Goal: Information Seeking & Learning: Learn about a topic

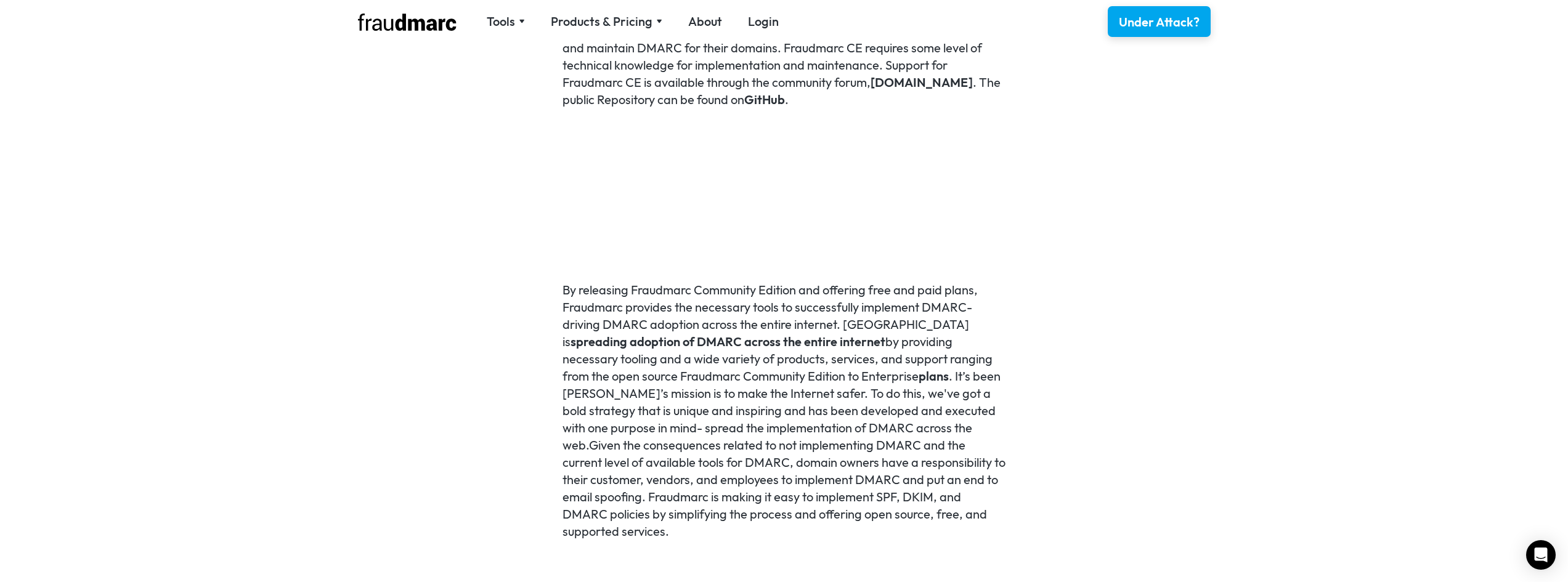
scroll to position [1109, 0]
click at [590, 25] on div "Products & Pricing" at bounding box center [602, 21] width 101 height 17
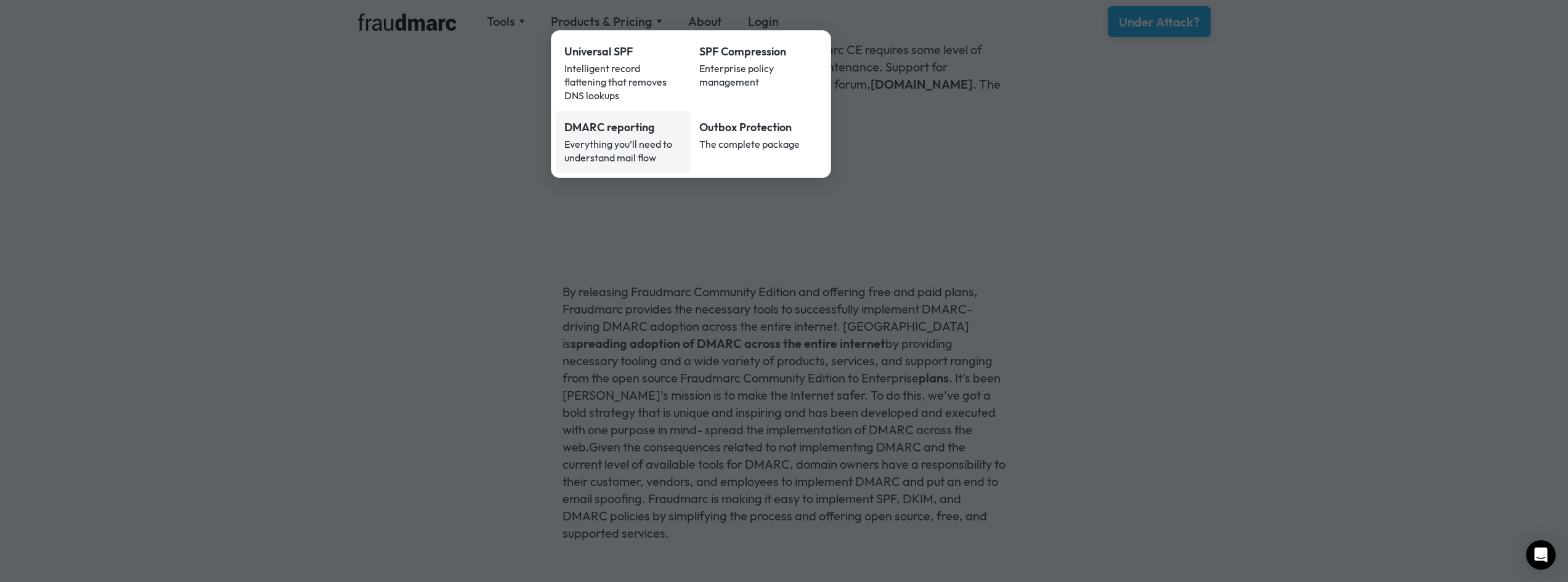
click at [654, 137] on div "Everything you’ll need to understand mail flow" at bounding box center [623, 151] width 118 height 27
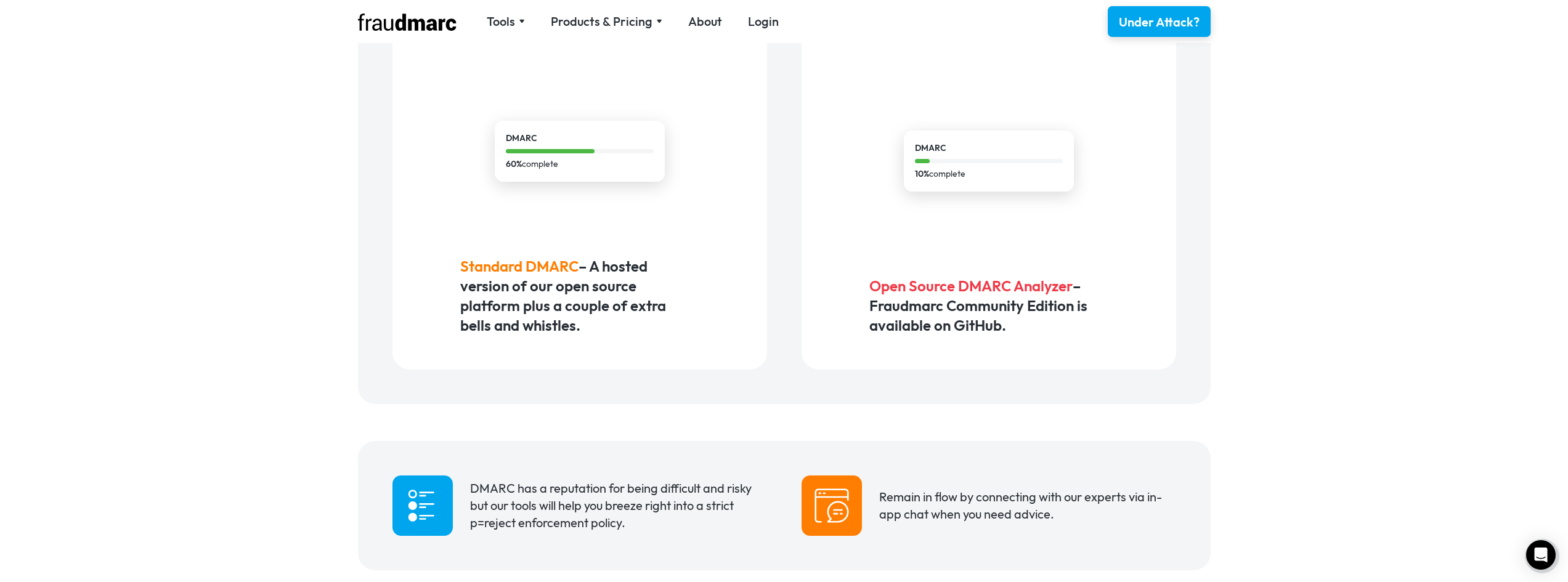
scroll to position [925, 0]
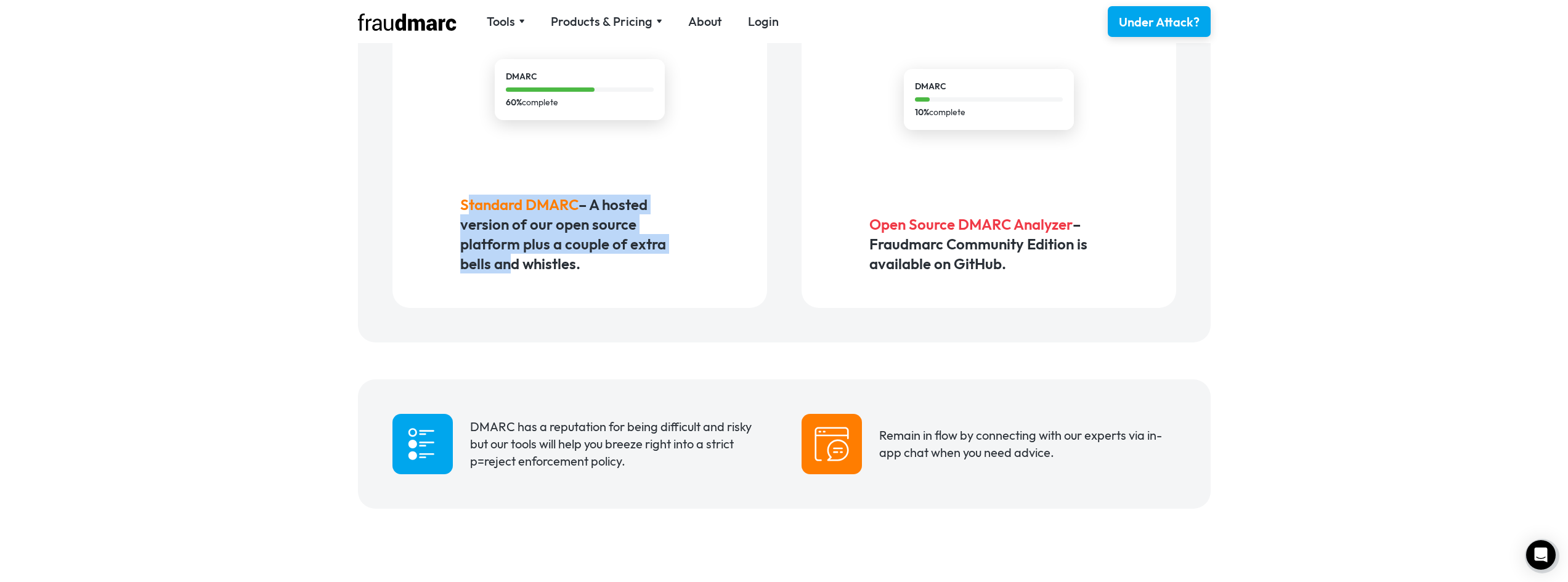
drag, startPoint x: 628, startPoint y: 251, endPoint x: 470, endPoint y: 212, distance: 162.7
click at [470, 212] on h5 "Standard DMARC – A hosted version of our open source platform plus a couple of …" at bounding box center [579, 234] width 239 height 78
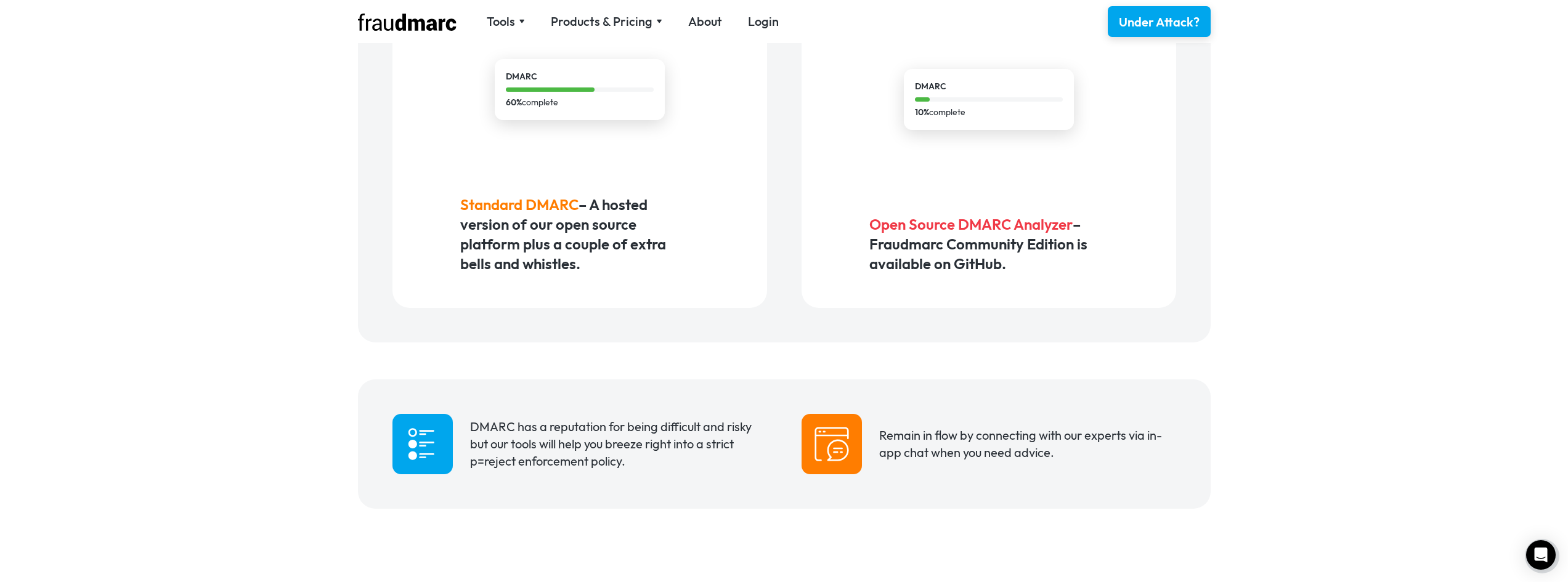
click at [762, 252] on div "DMARC 60% complete Standard DMARC – A hosted version of our open source platfor…" at bounding box center [579, 138] width 374 height 341
click at [1015, 247] on h5 "Open Source DMARC Analyzer – Fraudmarc Community Edition is available on GitHub." at bounding box center [988, 243] width 239 height 59
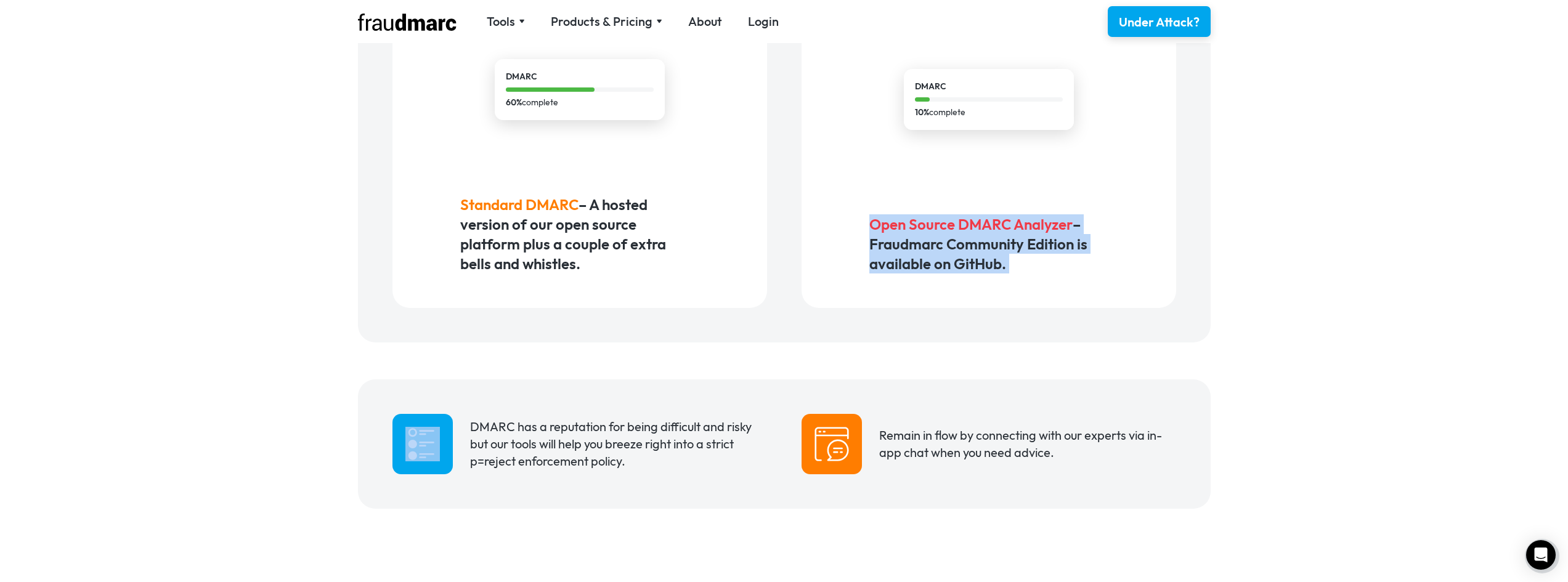
click at [1015, 247] on h5 "Open Source DMARC Analyzer – Fraudmarc Community Edition is available on GitHub." at bounding box center [988, 243] width 239 height 59
click at [959, 278] on div "DMARC 10% complete Open Source DMARC Analyzer – Fraudmarc Community Edition is …" at bounding box center [989, 138] width 374 height 341
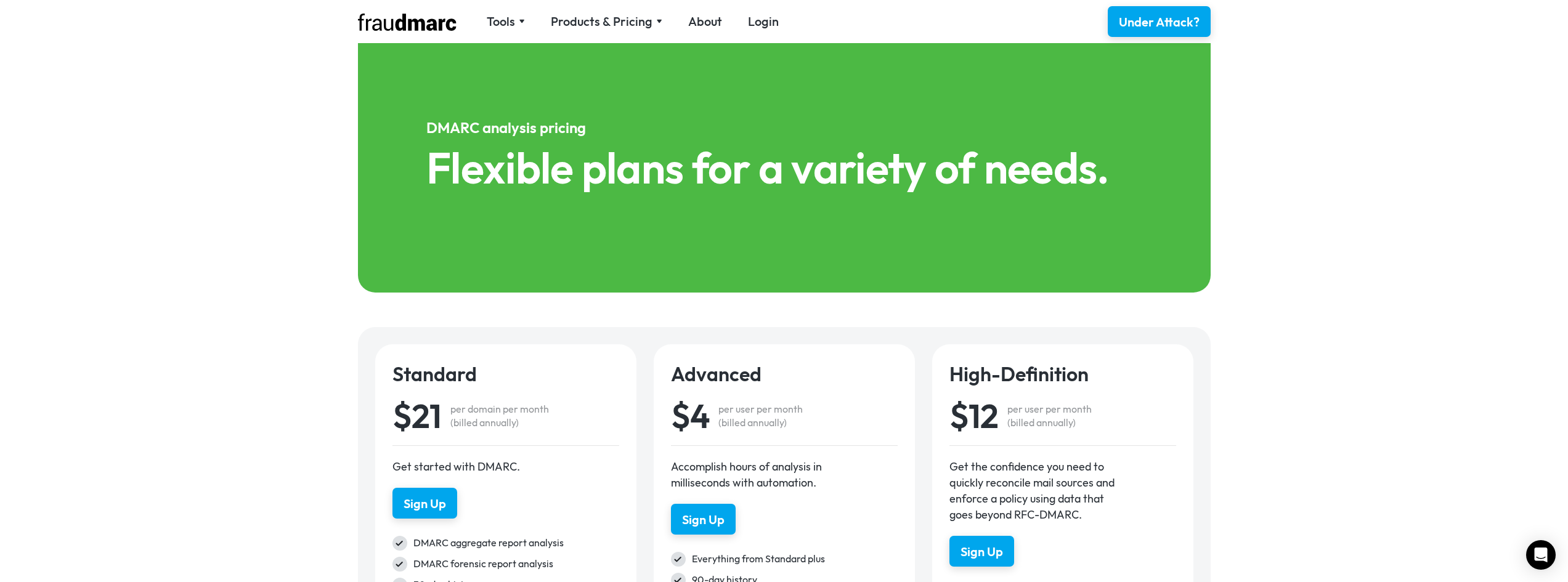
scroll to position [1479, 0]
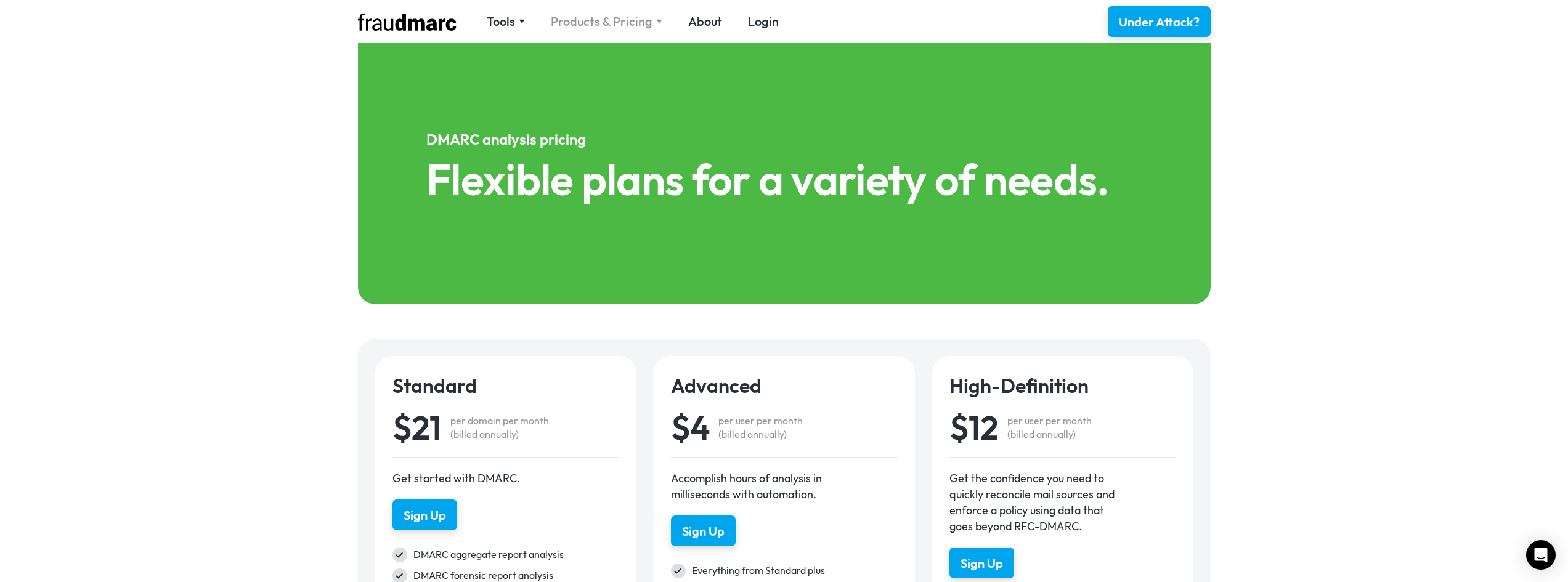
click at [608, 17] on div "Products & Pricing" at bounding box center [602, 21] width 101 height 17
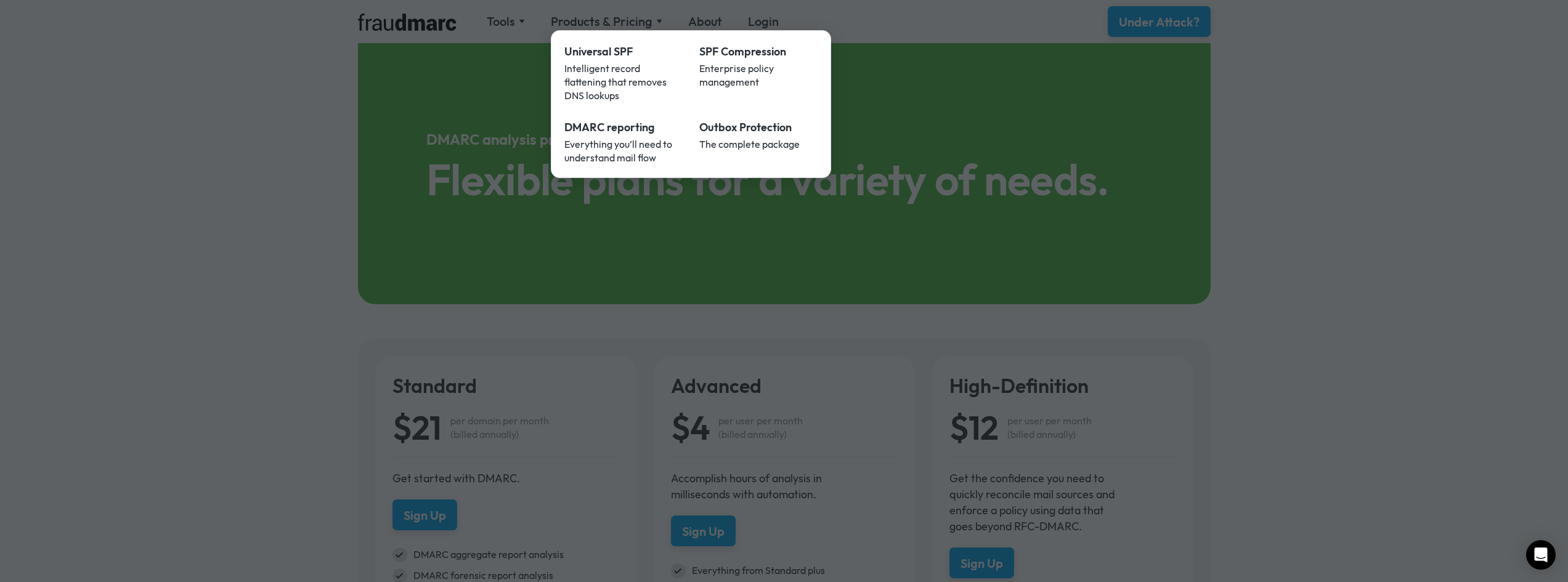
click at [499, 20] on div at bounding box center [784, 291] width 1568 height 582
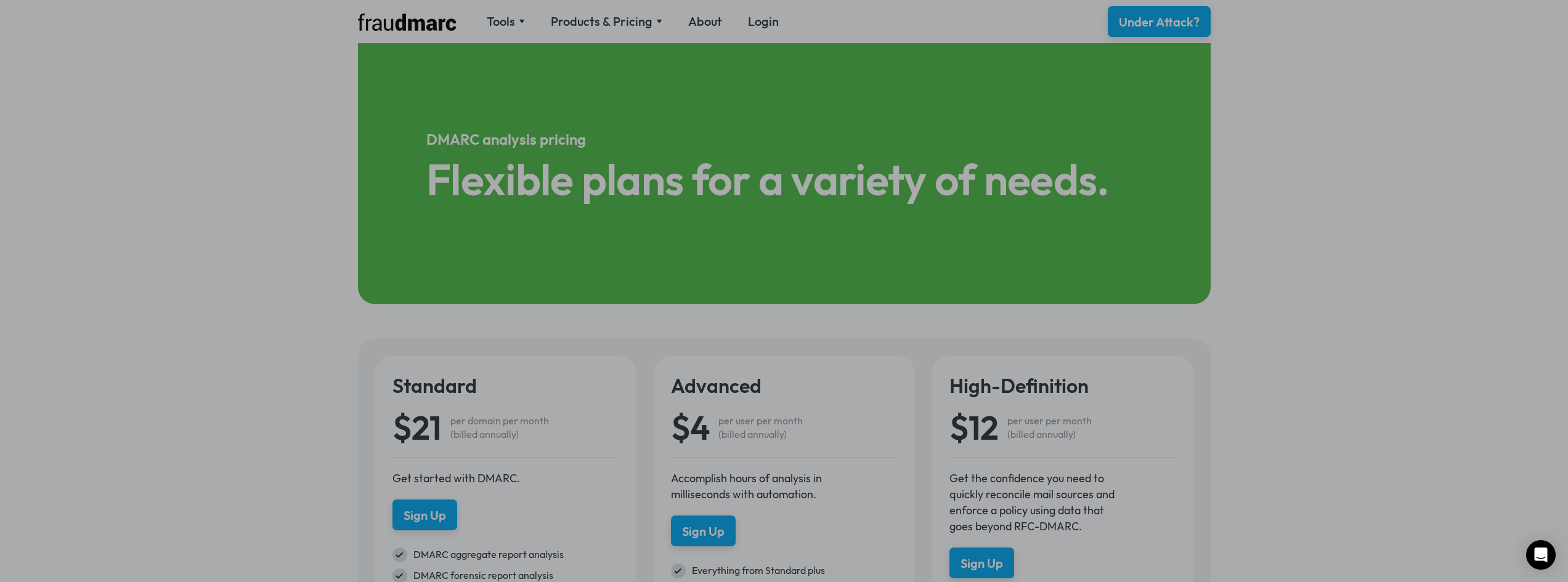
click at [506, 21] on div at bounding box center [784, 291] width 1568 height 582
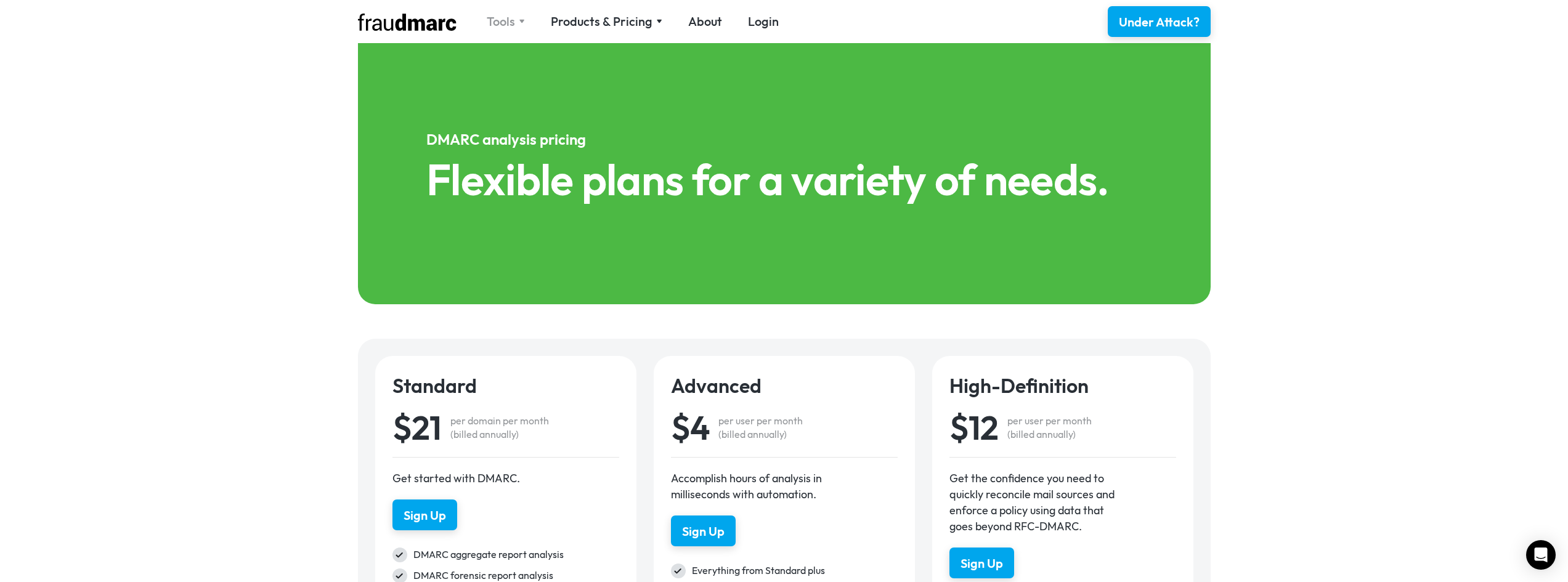
click at [510, 23] on div "Tools" at bounding box center [501, 21] width 29 height 17
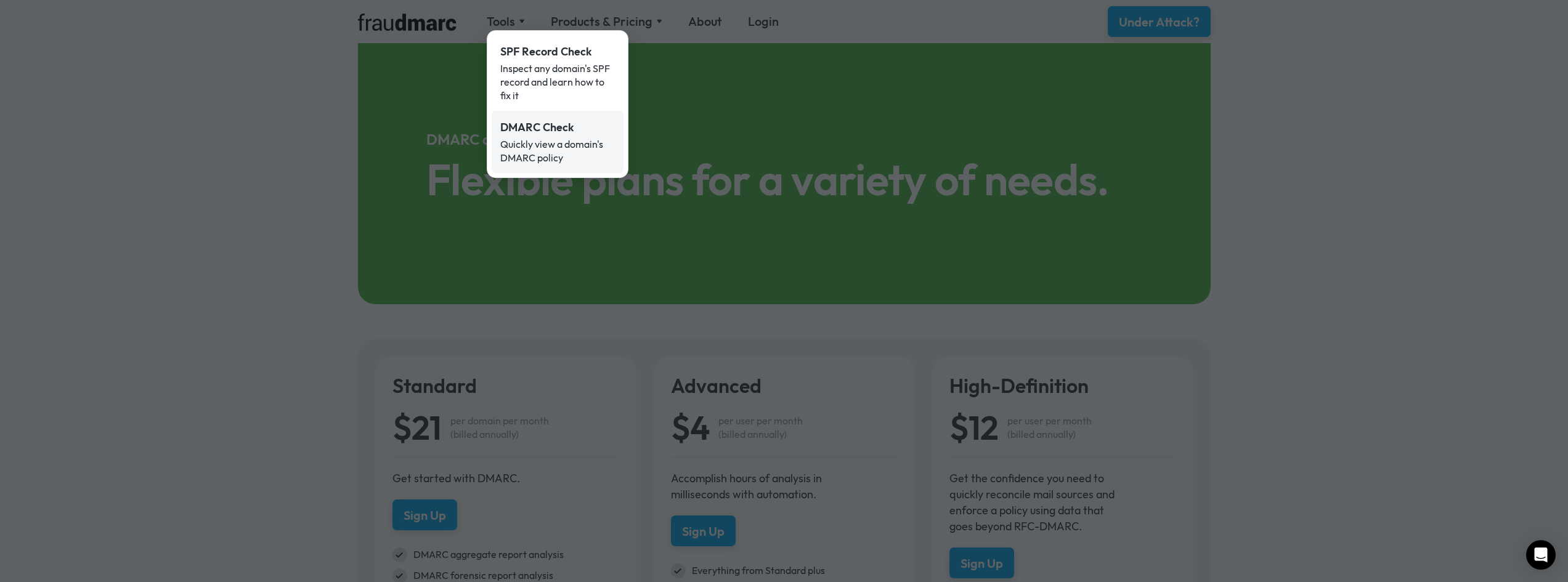
click at [575, 134] on div "DMARC Check" at bounding box center [557, 128] width 115 height 16
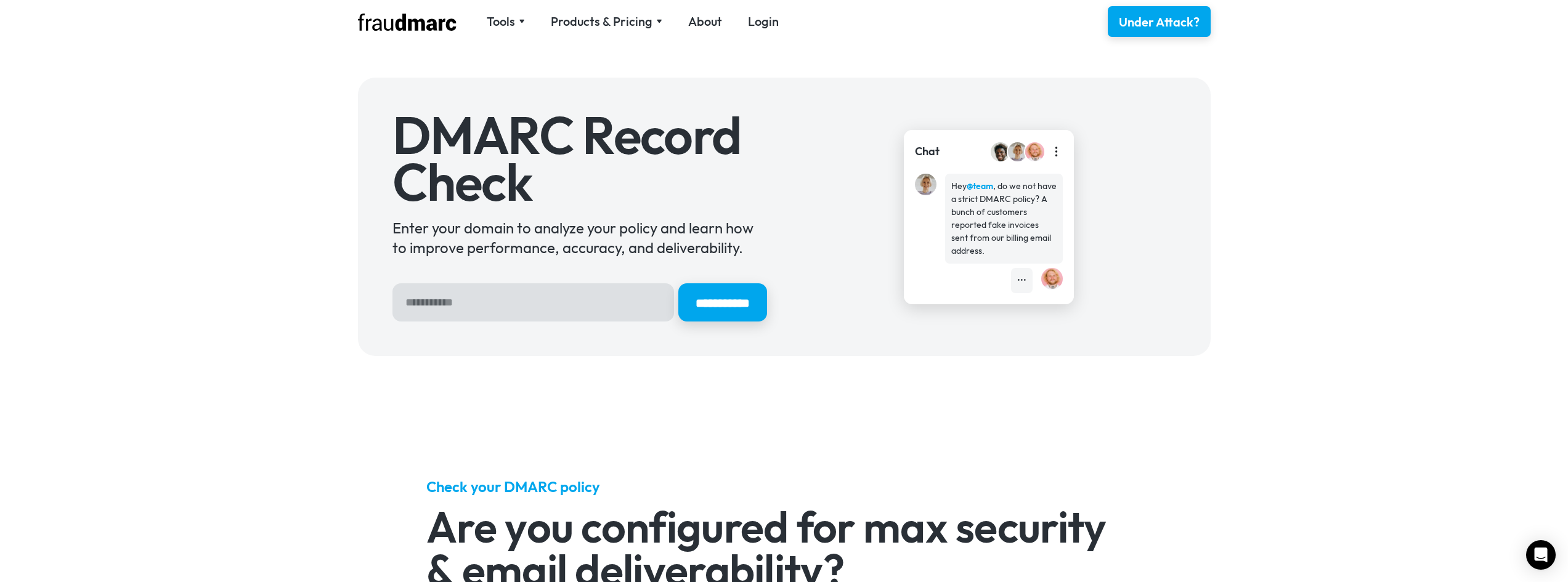
click at [536, 308] on input "Hero Sign Up Form" at bounding box center [533, 302] width 281 height 38
click at [679, 283] on input "**********" at bounding box center [723, 302] width 89 height 38
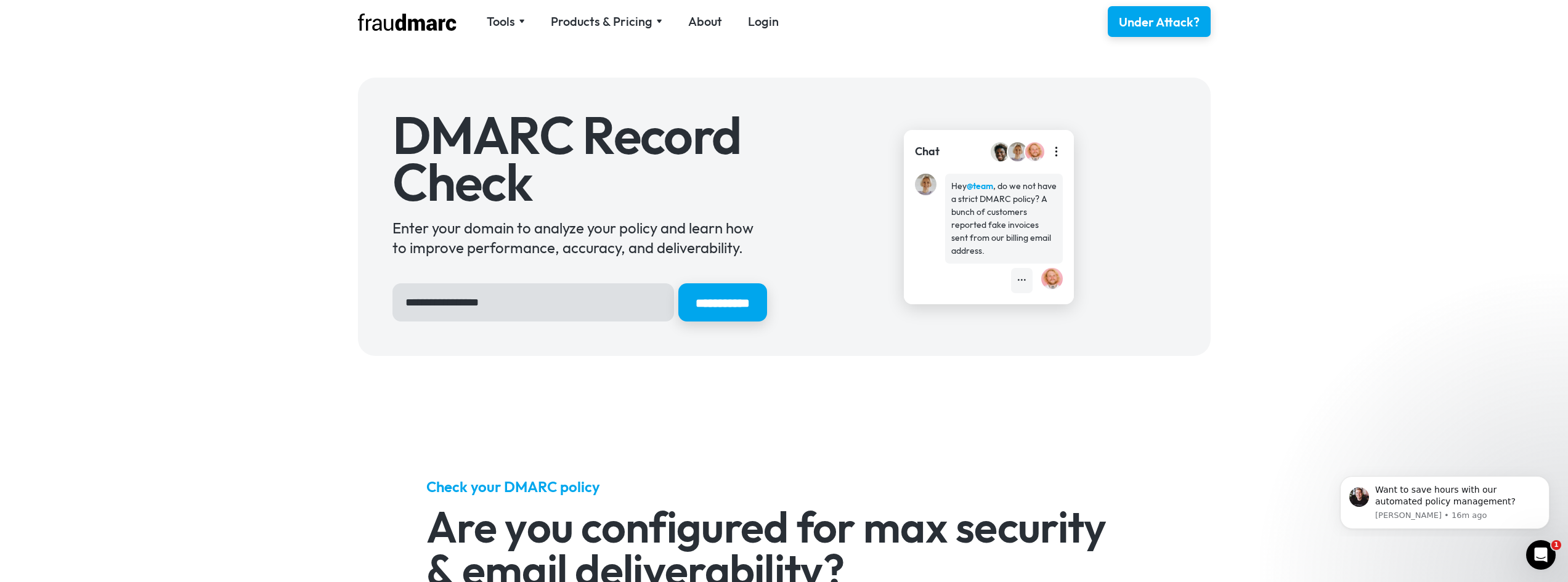
type input "**********"
click at [1264, 39] on div "Tools SPF Record Check Inspect any domain's SPF record and learn how to fix it …" at bounding box center [784, 21] width 1533 height 43
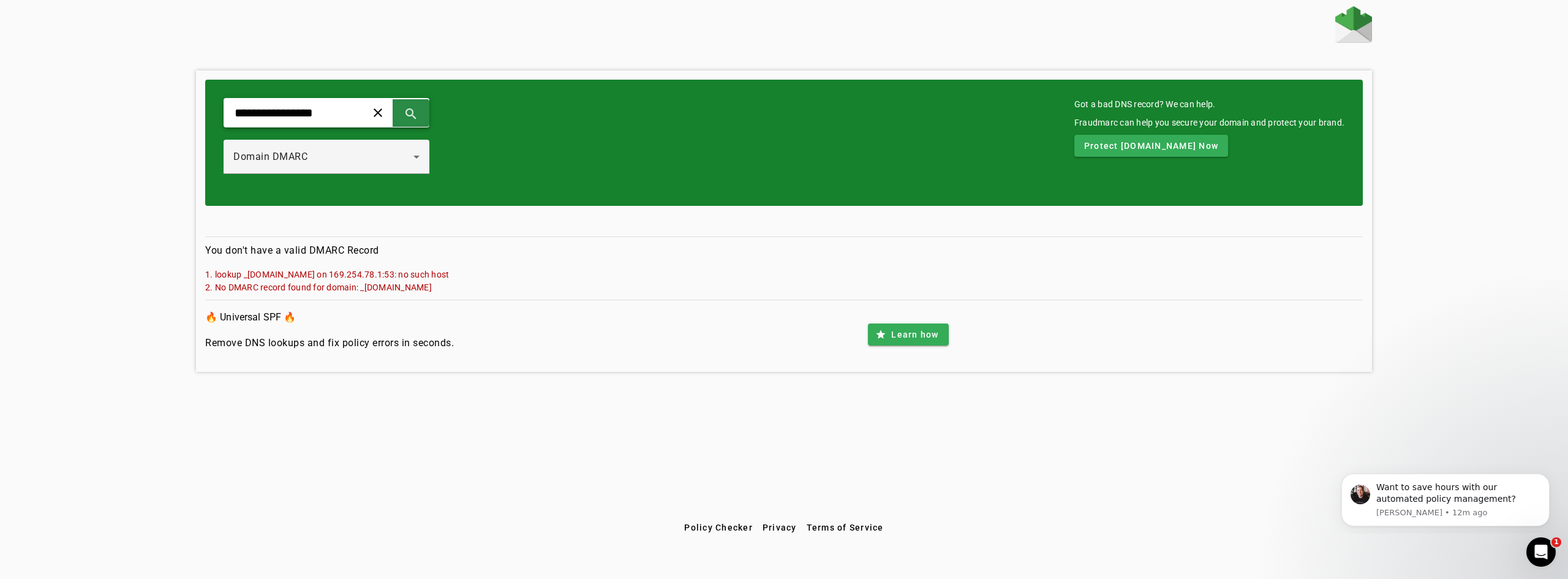
click at [426, 115] on span at bounding box center [411, 112] width 29 height 29
click at [356, 162] on div "Domain DMARC" at bounding box center [323, 157] width 180 height 15
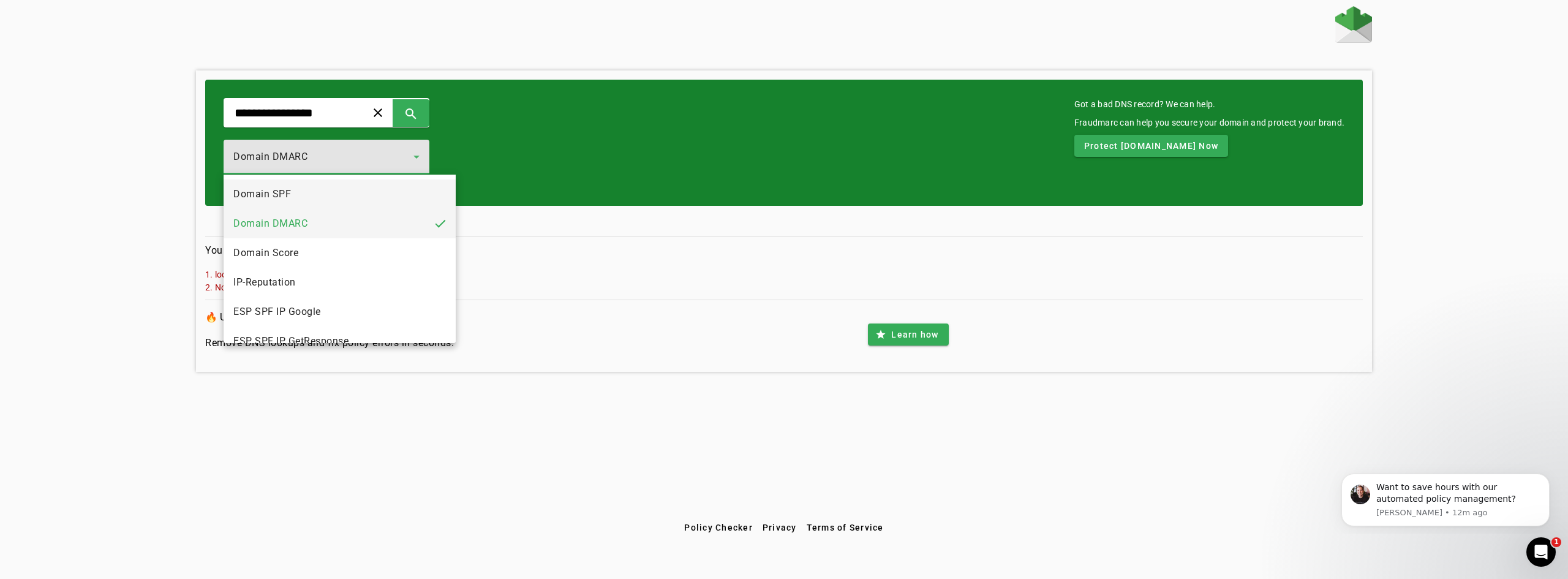
click at [315, 194] on mat-option "Domain SPF" at bounding box center [340, 194] width 233 height 29
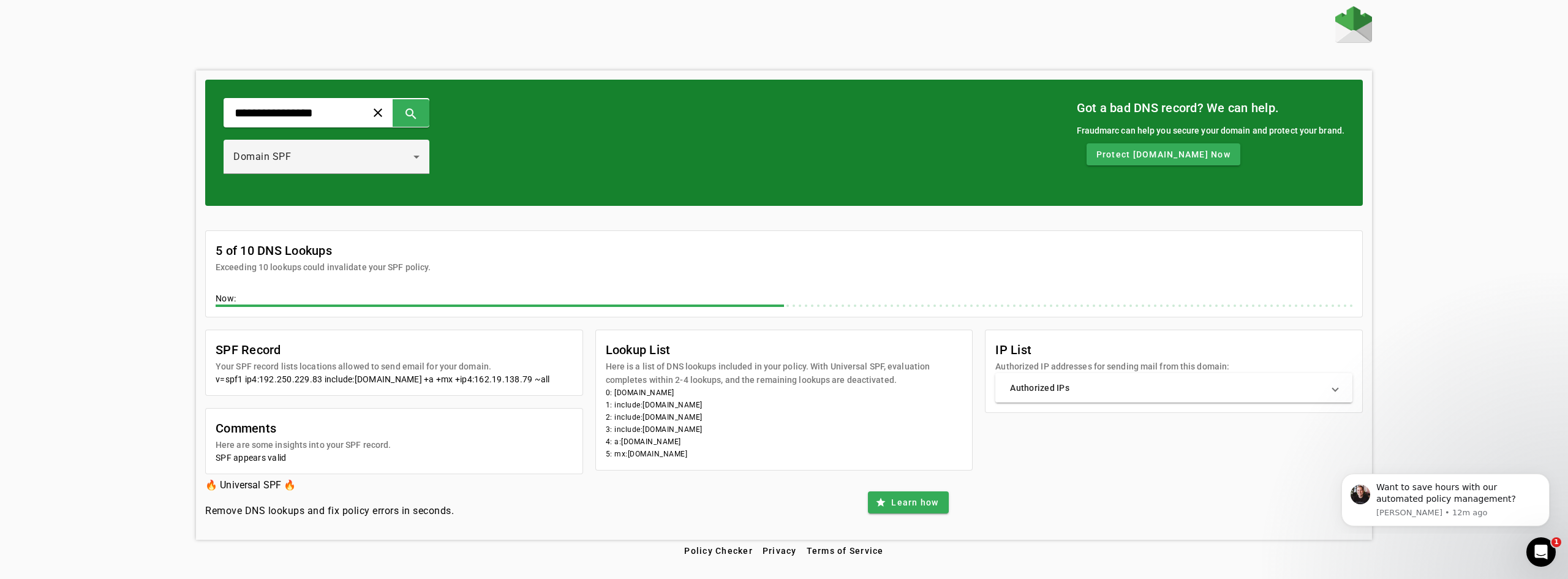
click at [1190, 398] on mat-expansion-panel-header "Authorized IPs" at bounding box center [1174, 387] width 357 height 29
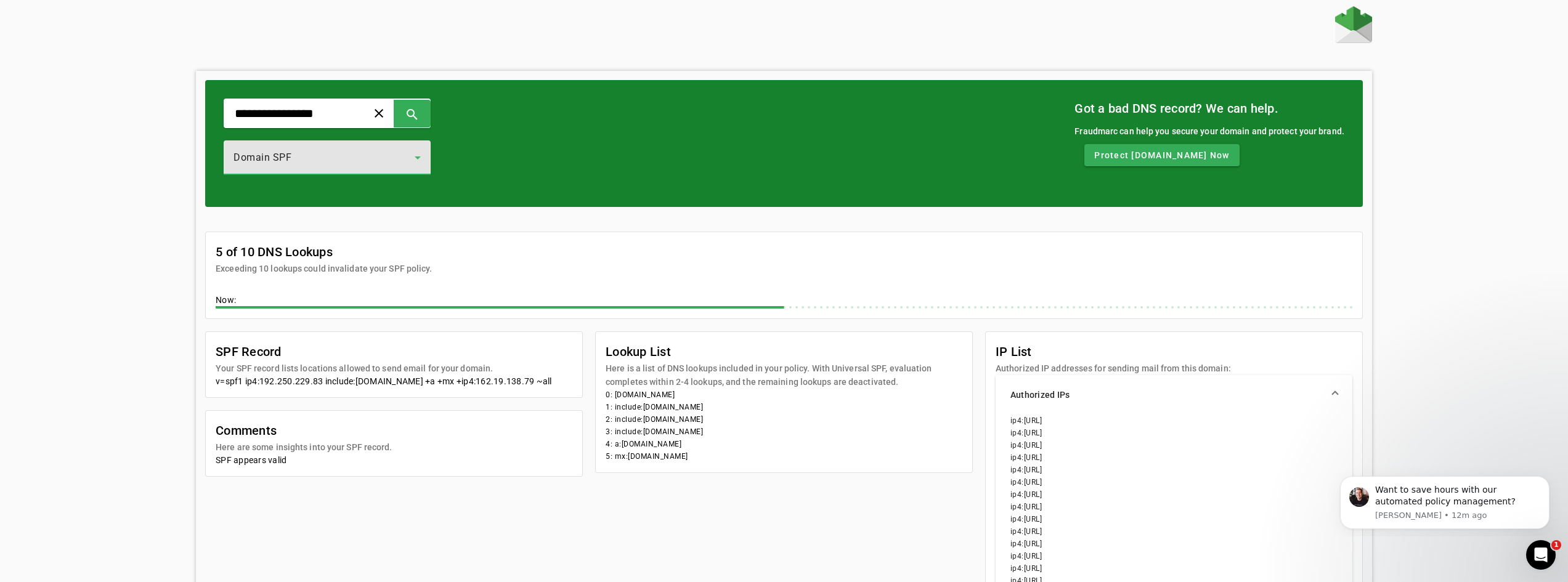
click at [396, 154] on div "Domain SPF" at bounding box center [324, 158] width 181 height 15
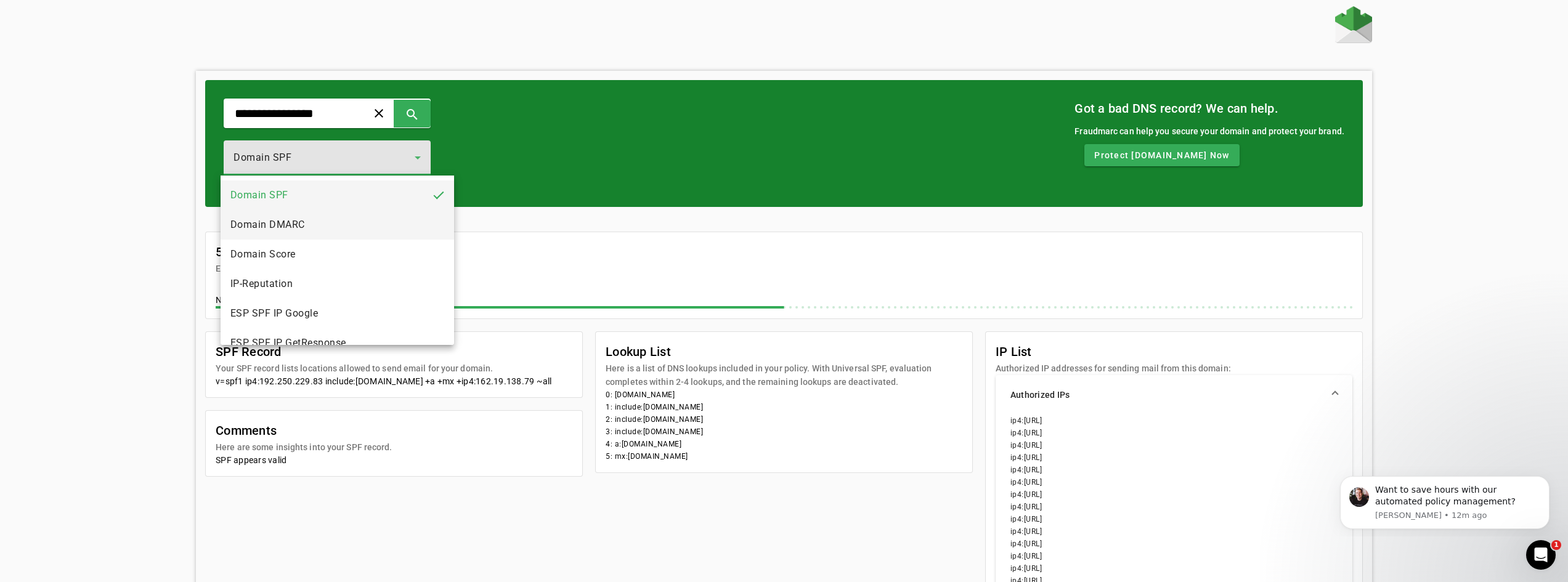
click at [315, 220] on mat-option "Domain DMARC" at bounding box center [337, 224] width 234 height 29
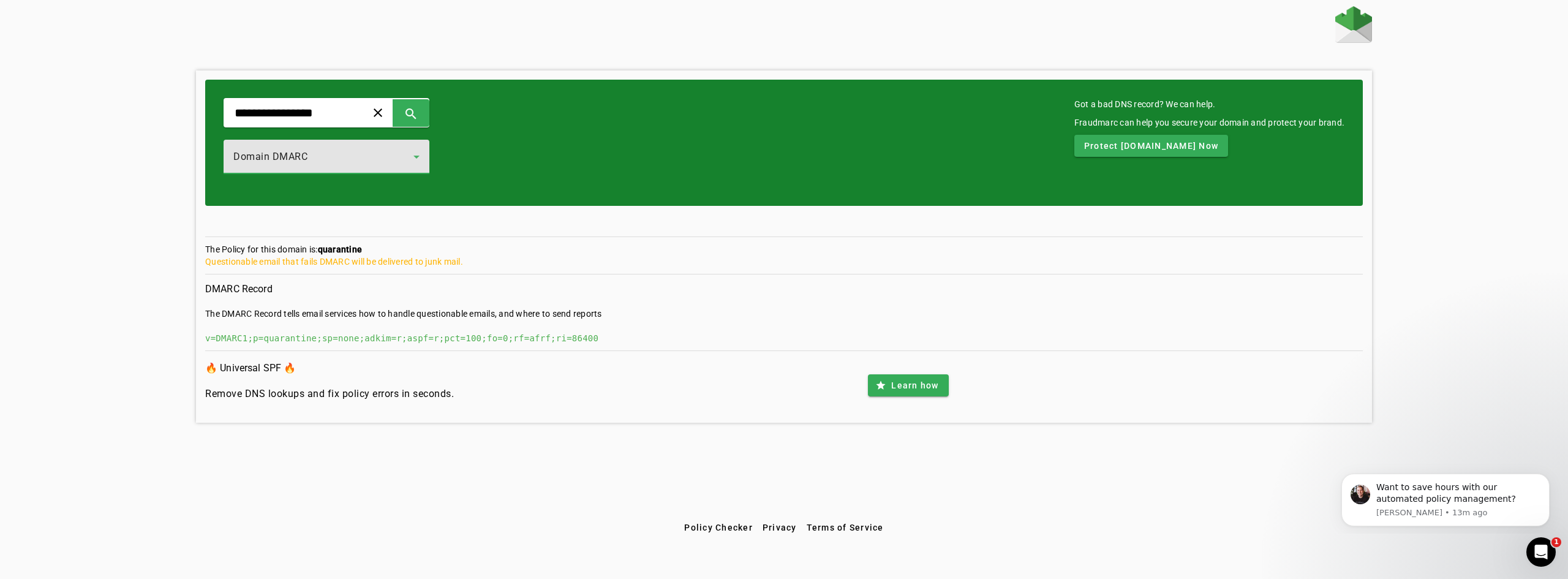
click at [381, 156] on div "Domain DMARC" at bounding box center [323, 157] width 180 height 15
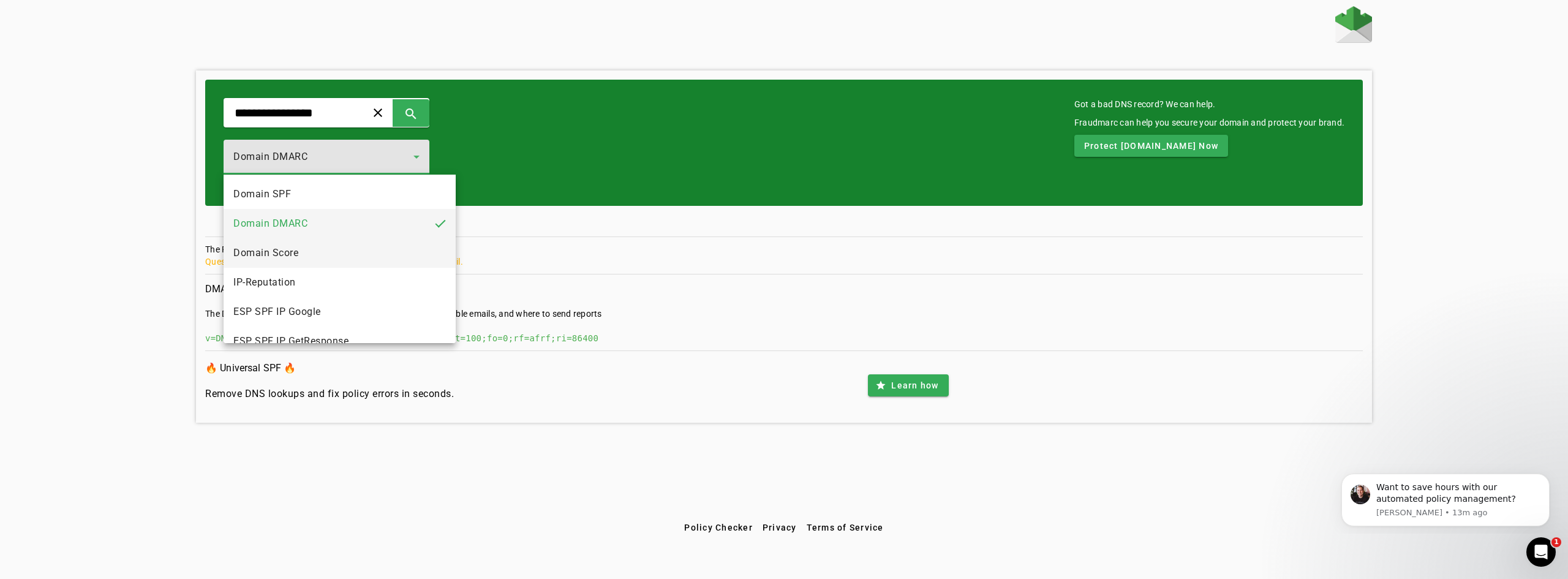
click at [363, 258] on mat-option "Domain Score" at bounding box center [340, 252] width 233 height 29
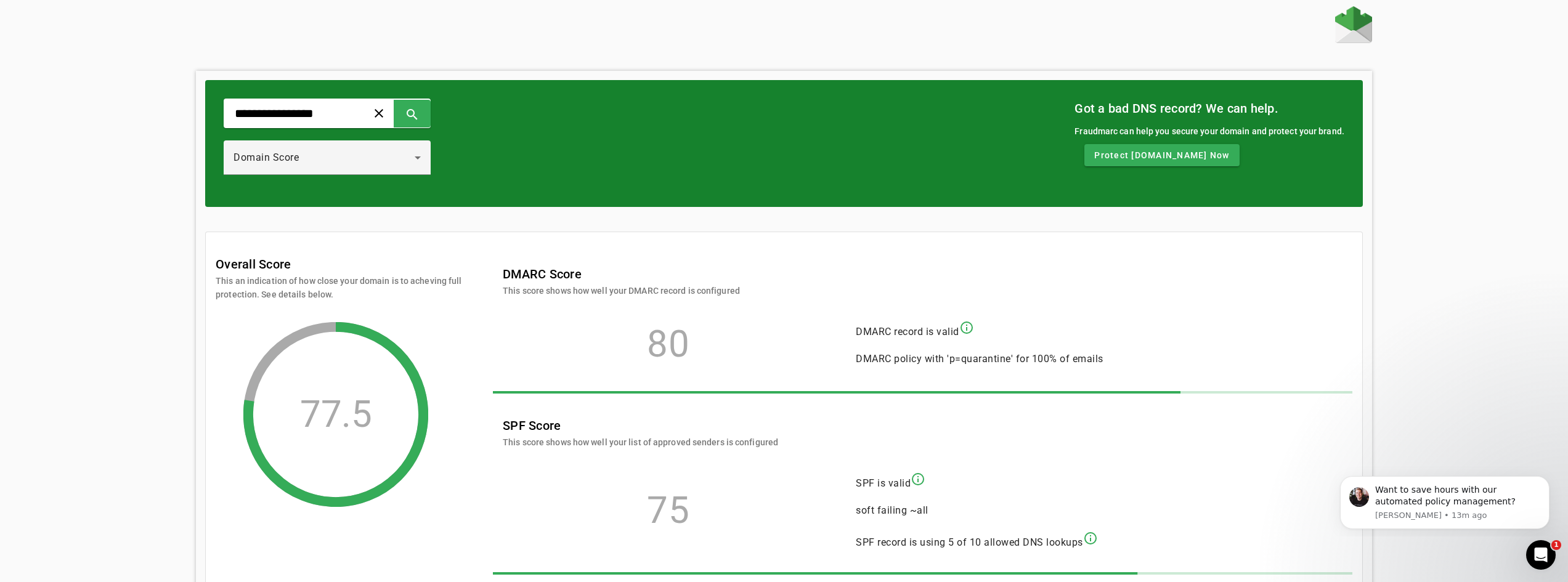
click at [275, 335] on div "77.5" at bounding box center [335, 414] width 185 height 185
click at [411, 153] on div "Domain Score" at bounding box center [324, 158] width 181 height 15
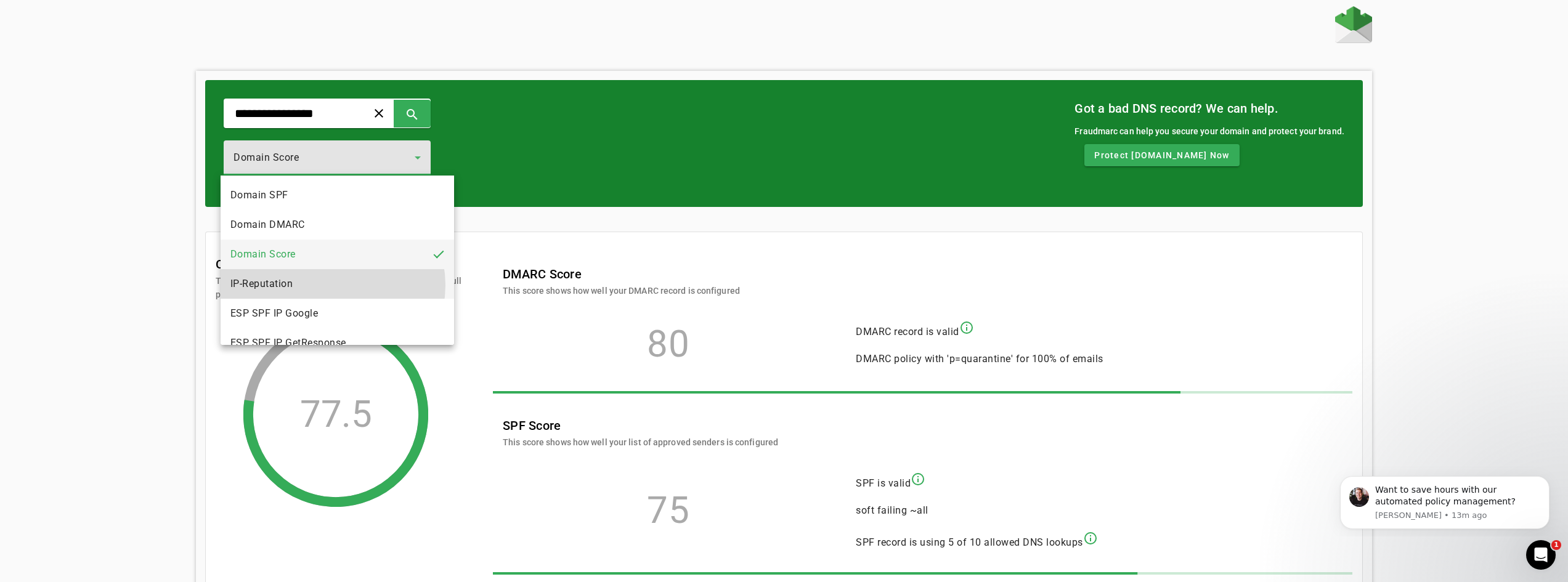
click at [331, 285] on mat-option "IP-Reputation" at bounding box center [337, 284] width 234 height 29
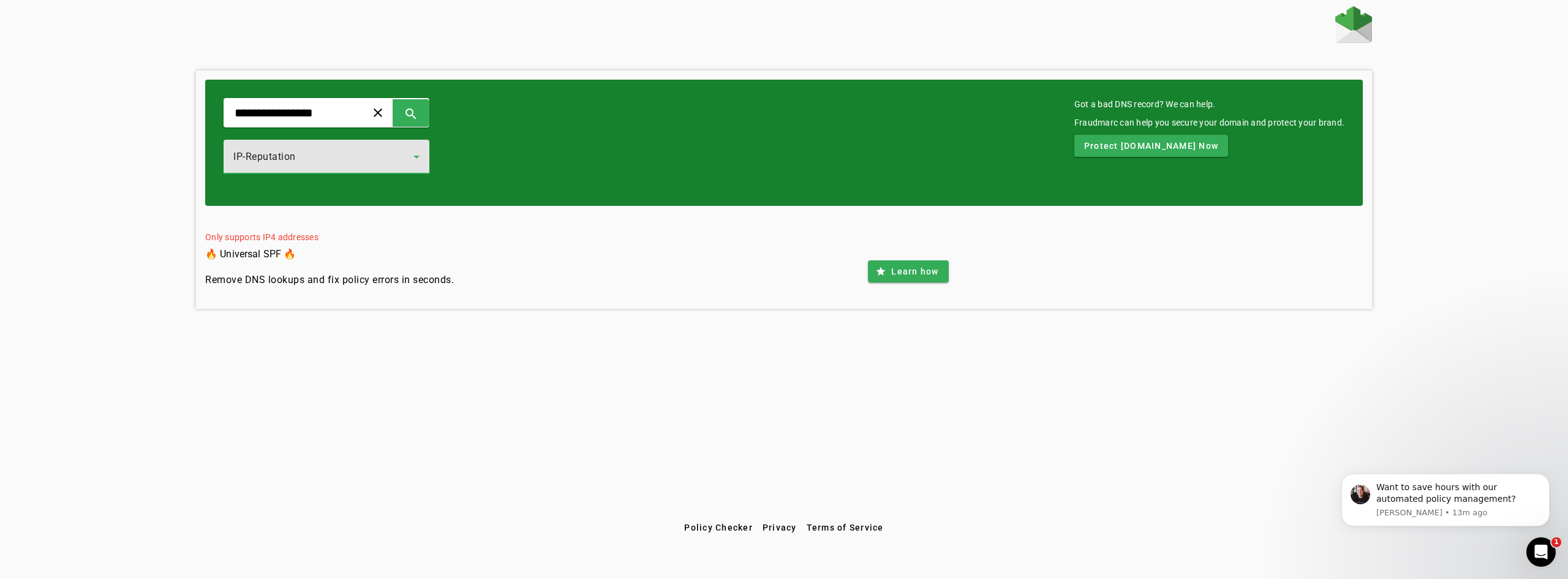
click at [402, 160] on div "IP-Reputation" at bounding box center [323, 157] width 180 height 15
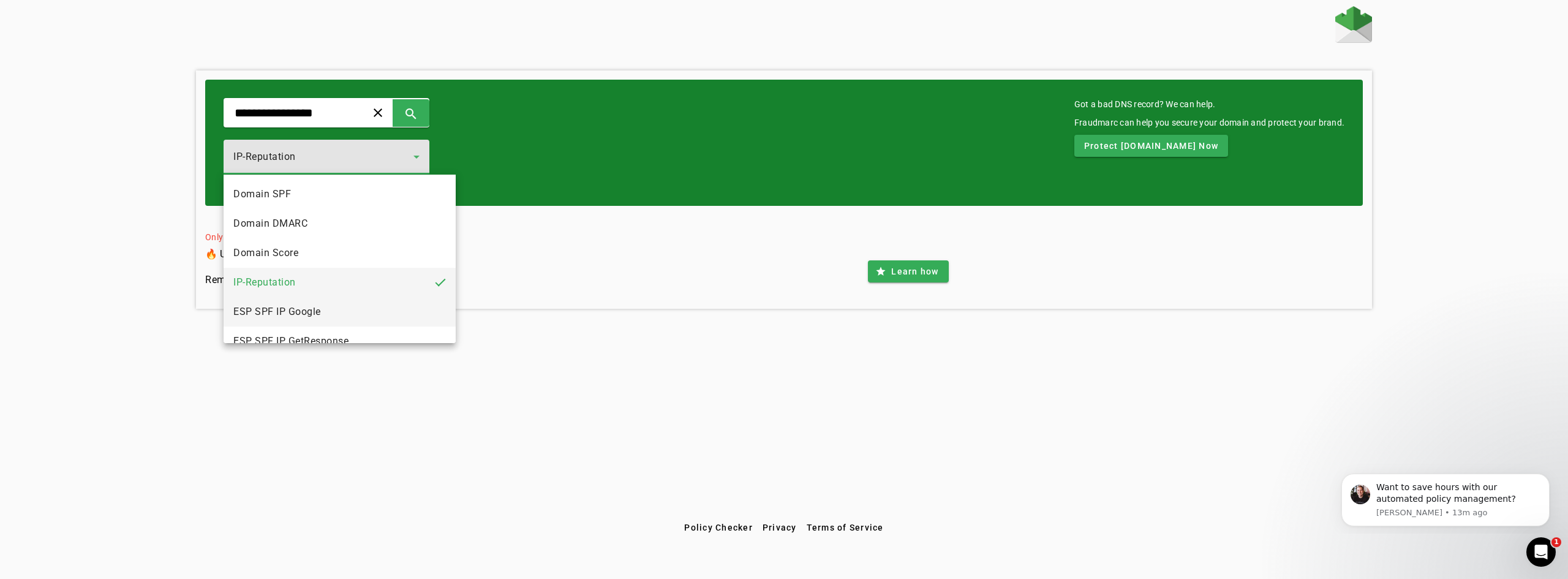
click at [355, 314] on mat-option "ESP SPF IP Google" at bounding box center [340, 312] width 233 height 29
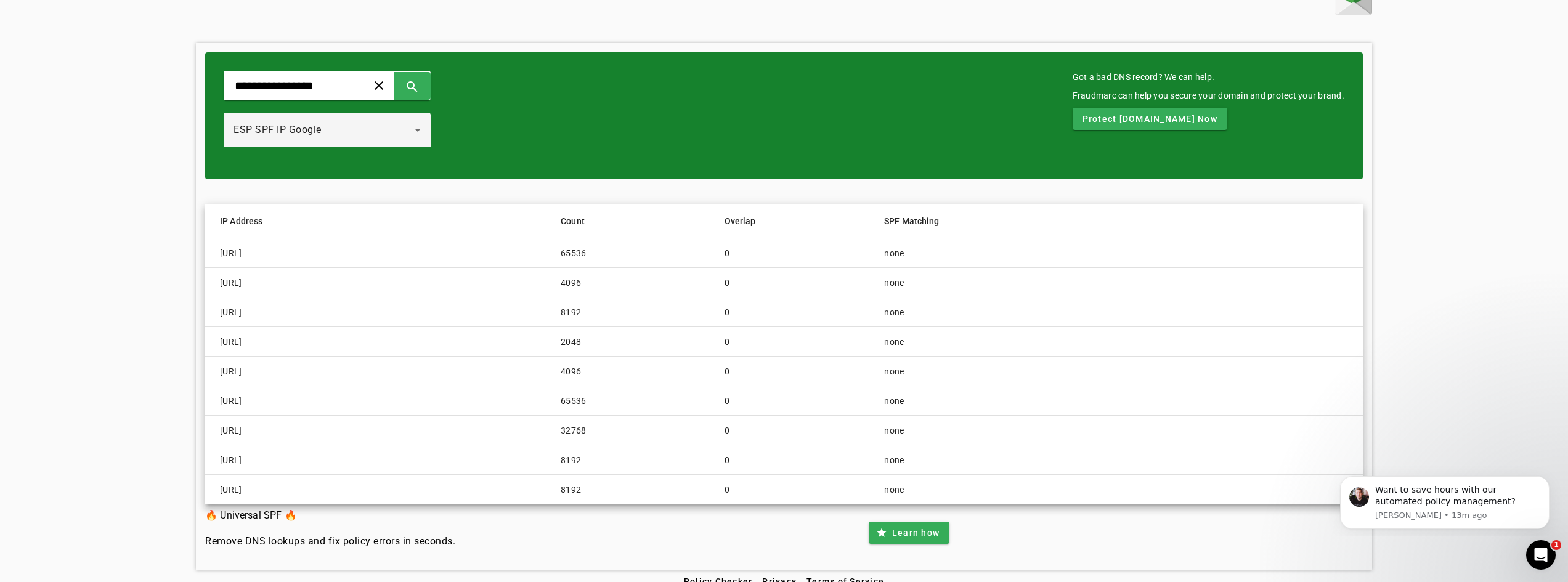
scroll to position [43, 0]
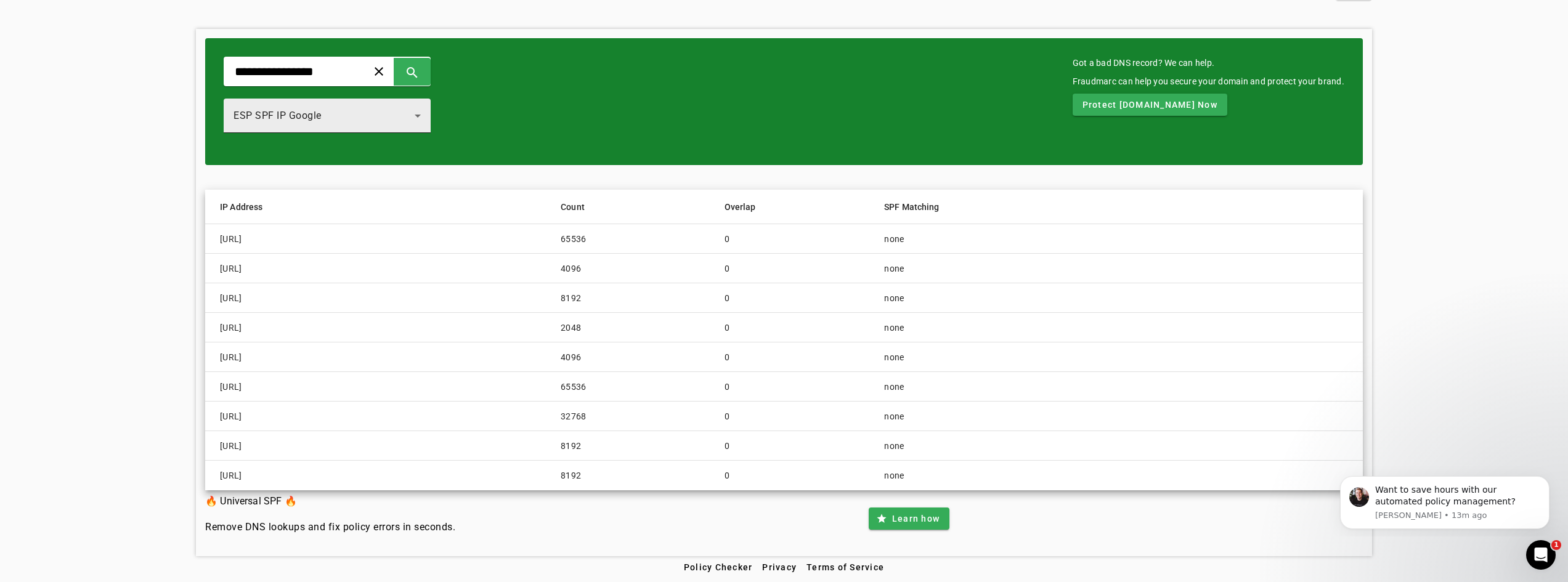
click at [388, 122] on div "ESP SPF IP Google" at bounding box center [324, 116] width 181 height 15
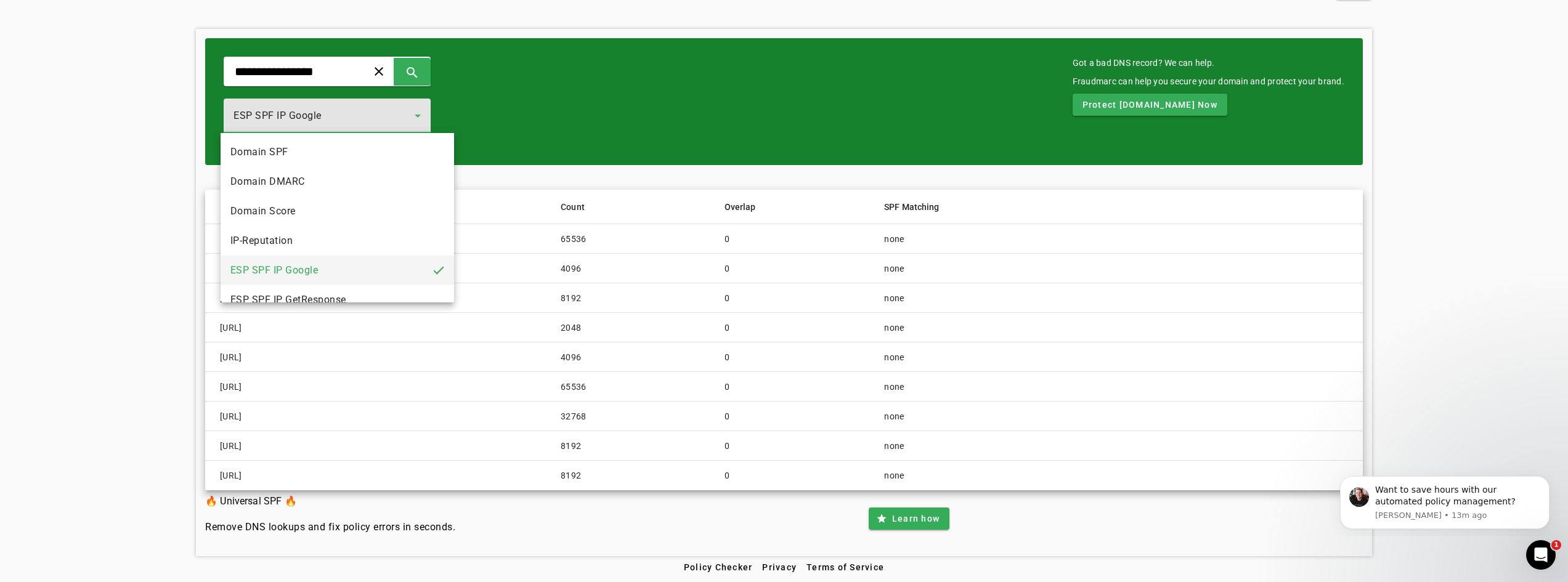
scroll to position [0, 0]
click at [355, 239] on mat-option "IP-Reputation" at bounding box center [337, 241] width 234 height 29
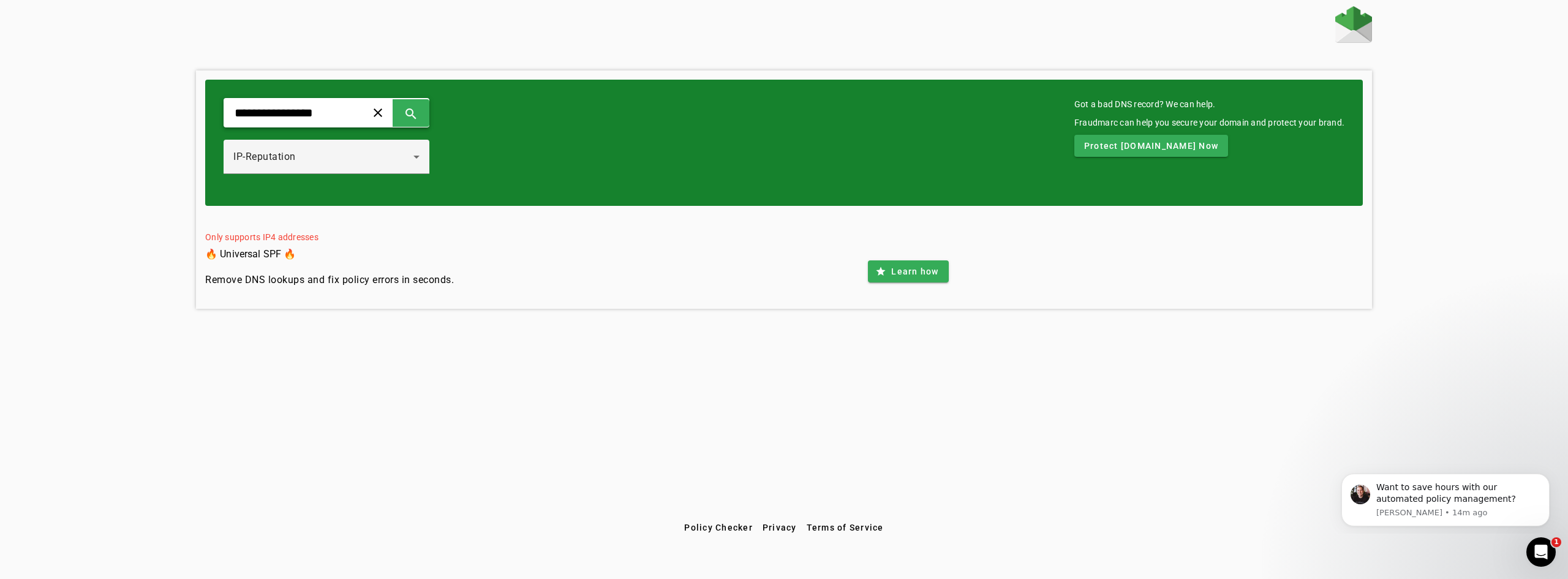
click at [314, 111] on input "**********" at bounding box center [290, 113] width 114 height 15
paste input "text"
type input "**********"
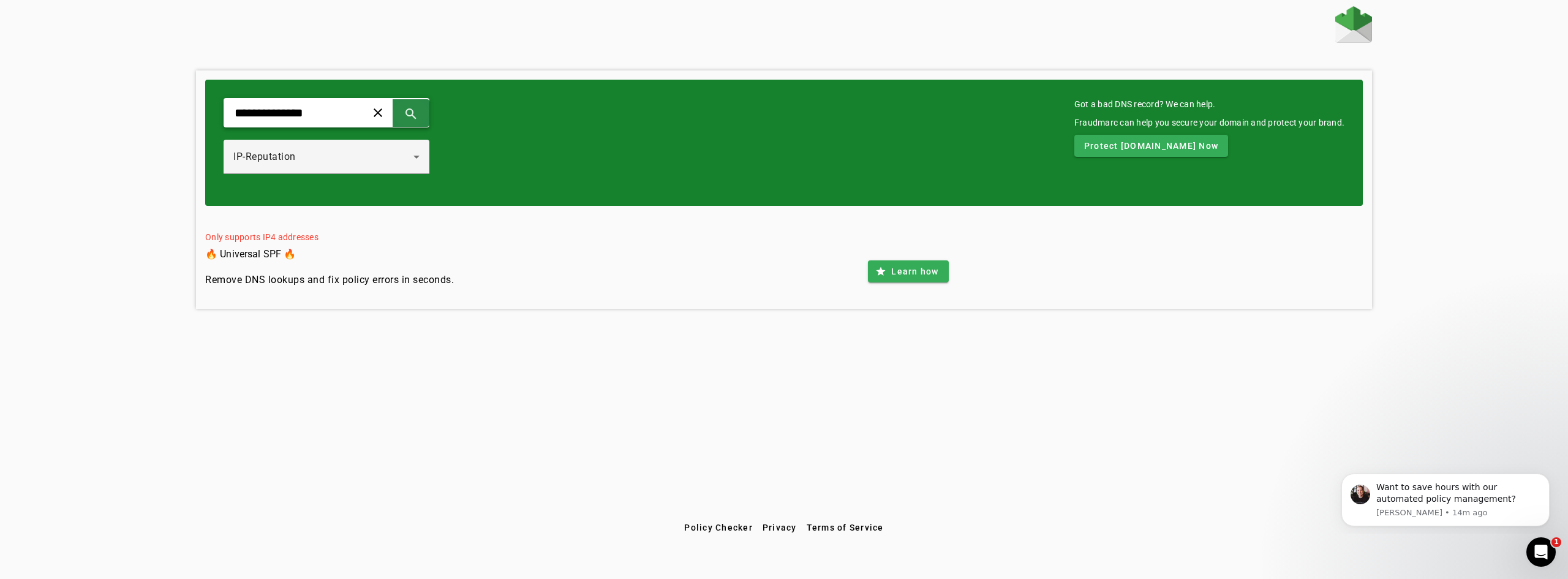
click at [426, 110] on span at bounding box center [411, 112] width 29 height 29
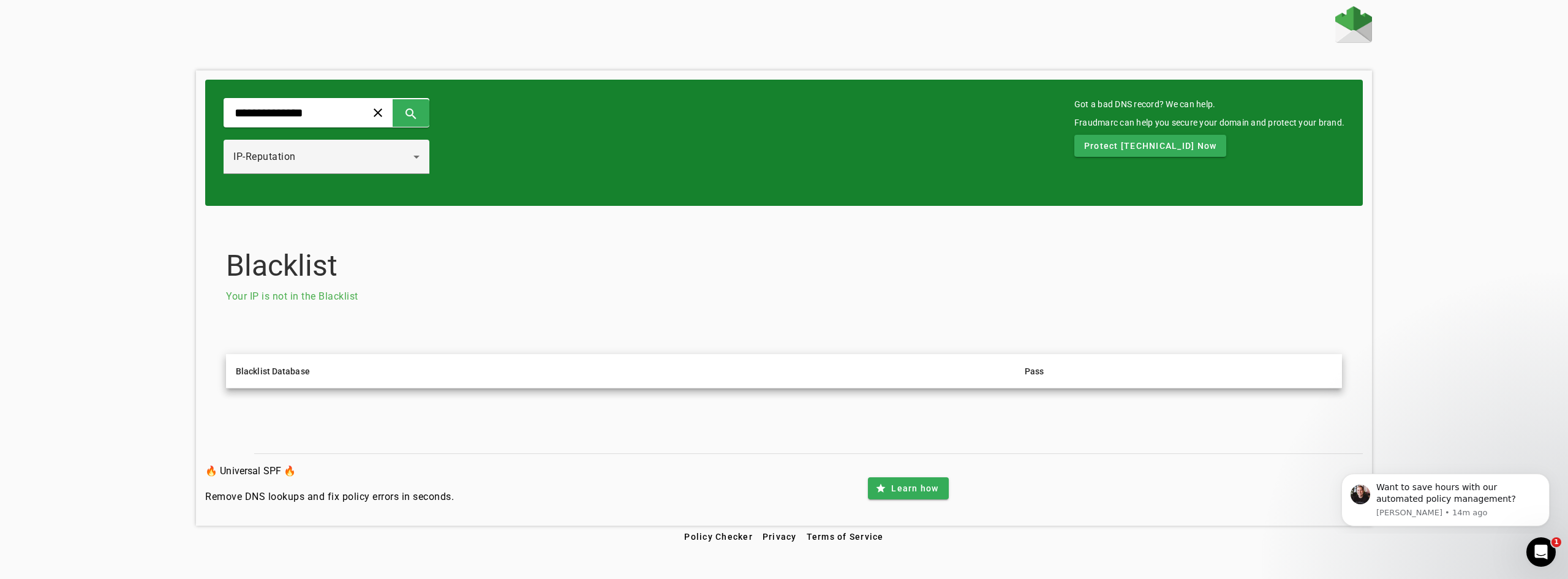
click at [654, 370] on th "Blacklist Database" at bounding box center [620, 372] width 789 height 35
click at [426, 109] on span at bounding box center [411, 112] width 29 height 29
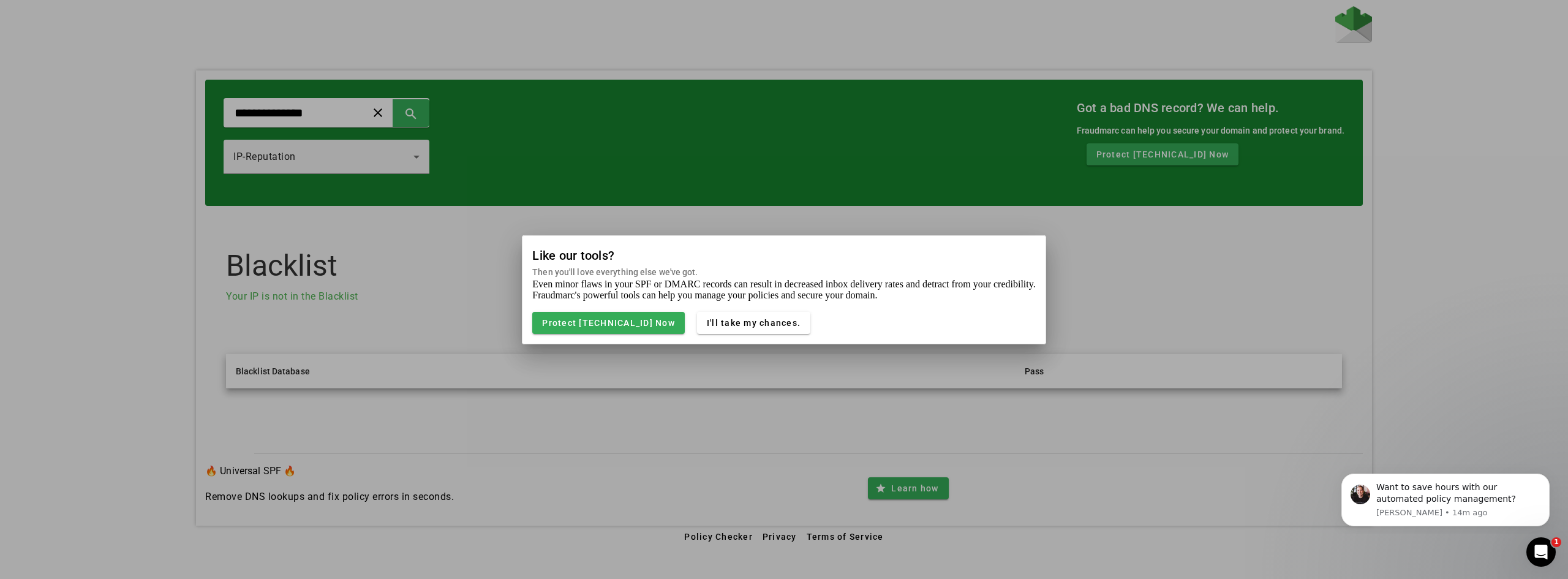
click at [642, 170] on div at bounding box center [784, 290] width 1568 height 579
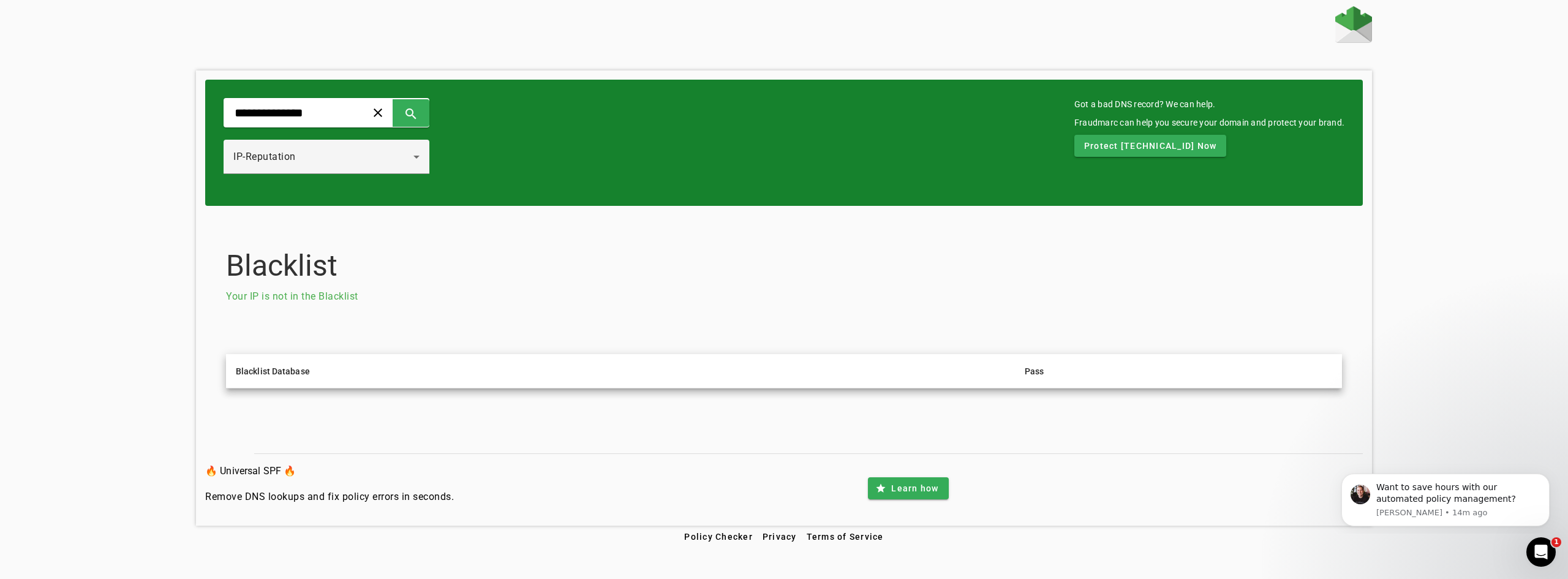
click at [1350, 29] on img at bounding box center [1354, 24] width 37 height 37
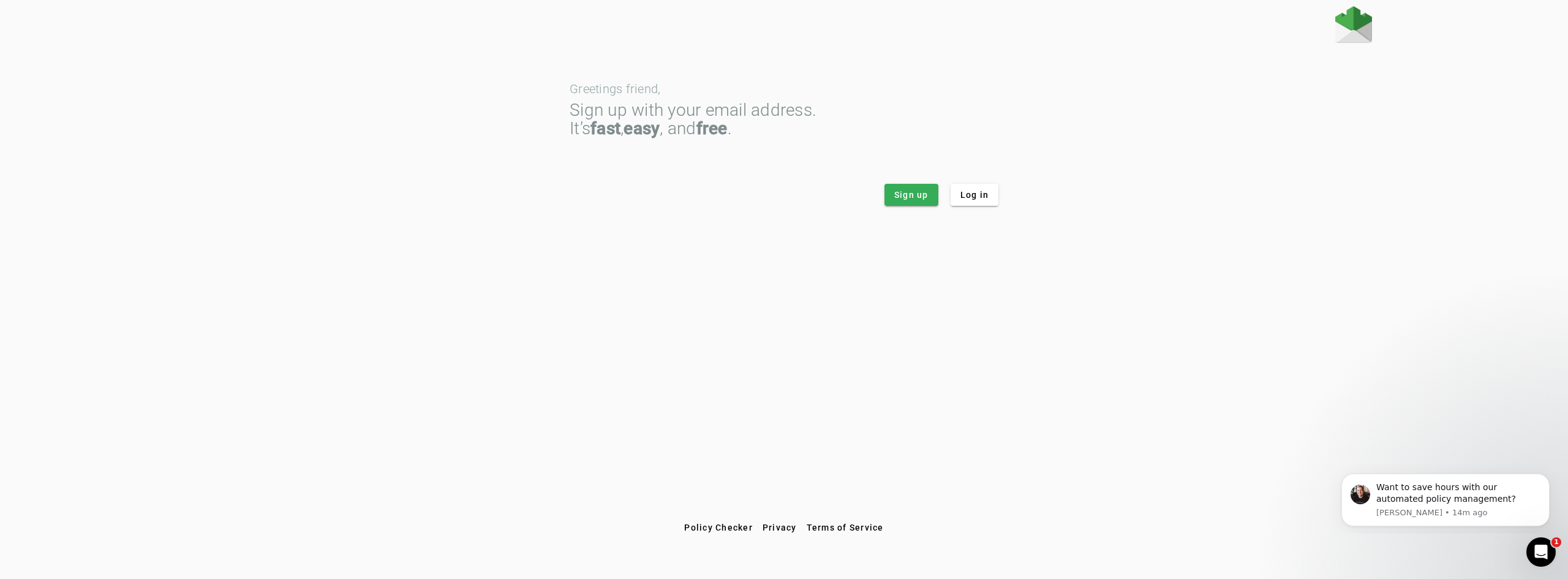
click at [706, 133] on div "Sign up with your email address. It’s fast , easy , and free ." at bounding box center [784, 119] width 429 height 37
click at [1350, 33] on img at bounding box center [1354, 24] width 37 height 37
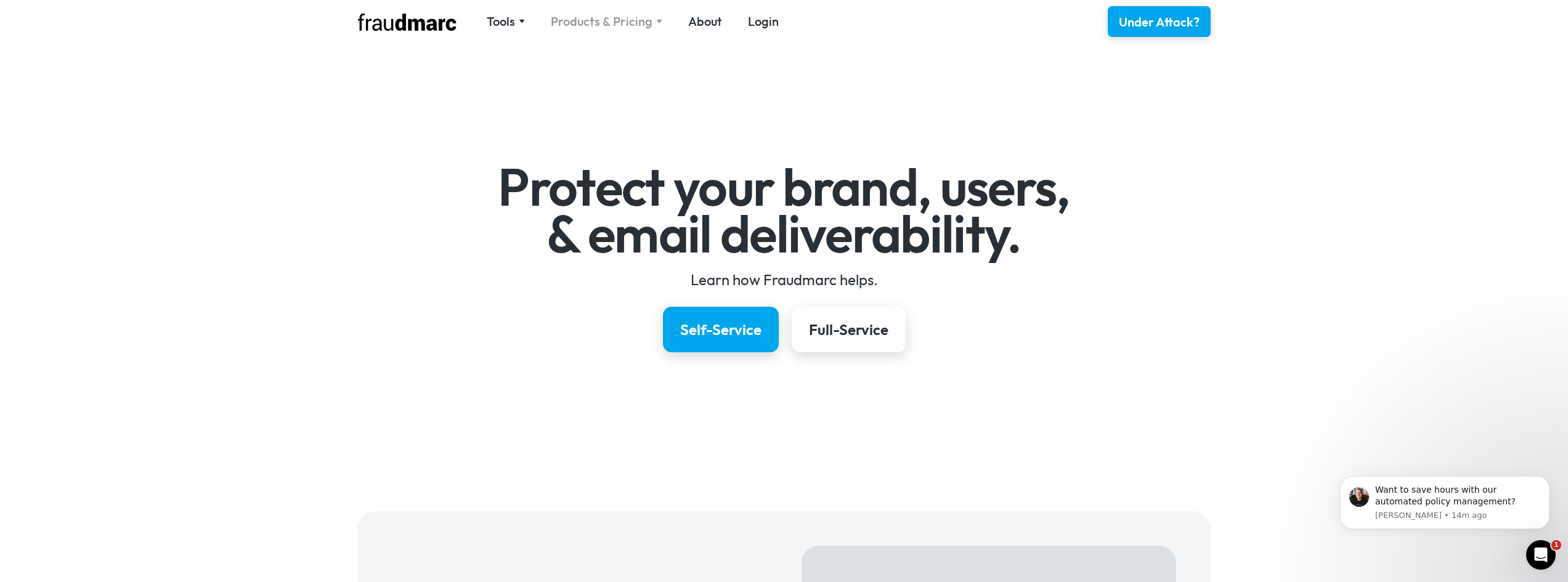
click at [602, 18] on div "Products & Pricing" at bounding box center [602, 21] width 101 height 17
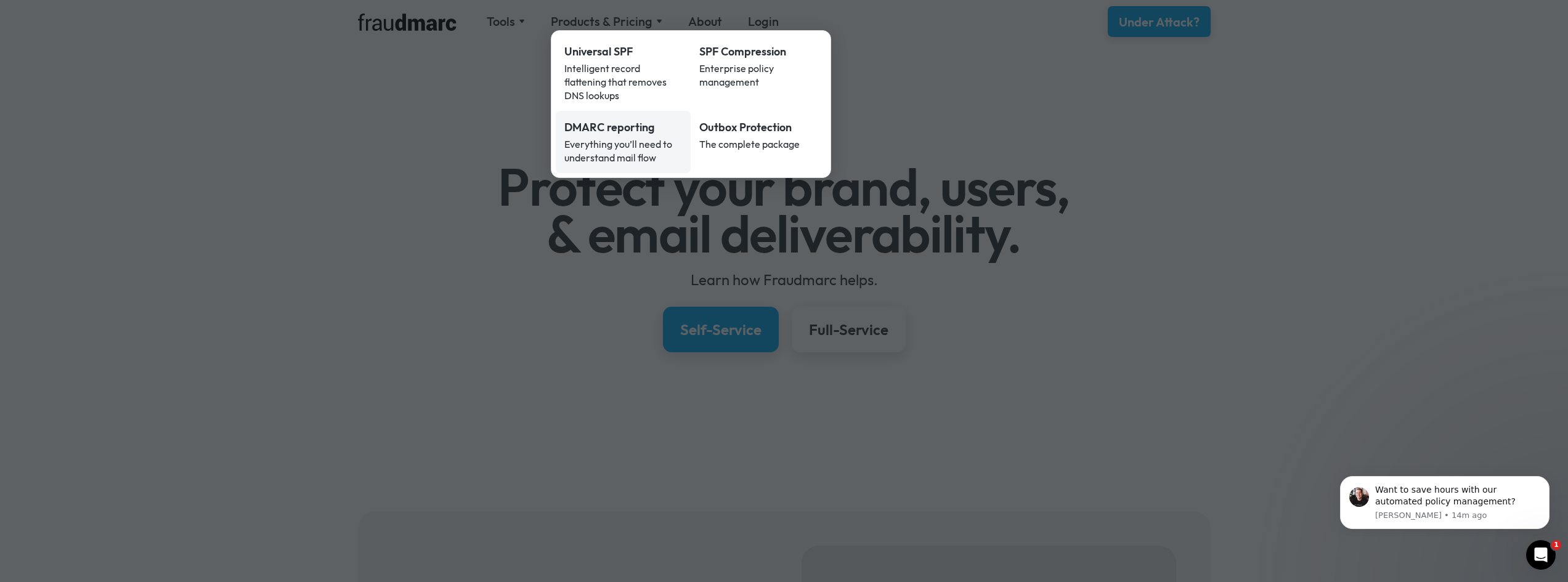
click at [639, 121] on div "DMARC reporting" at bounding box center [623, 128] width 118 height 16
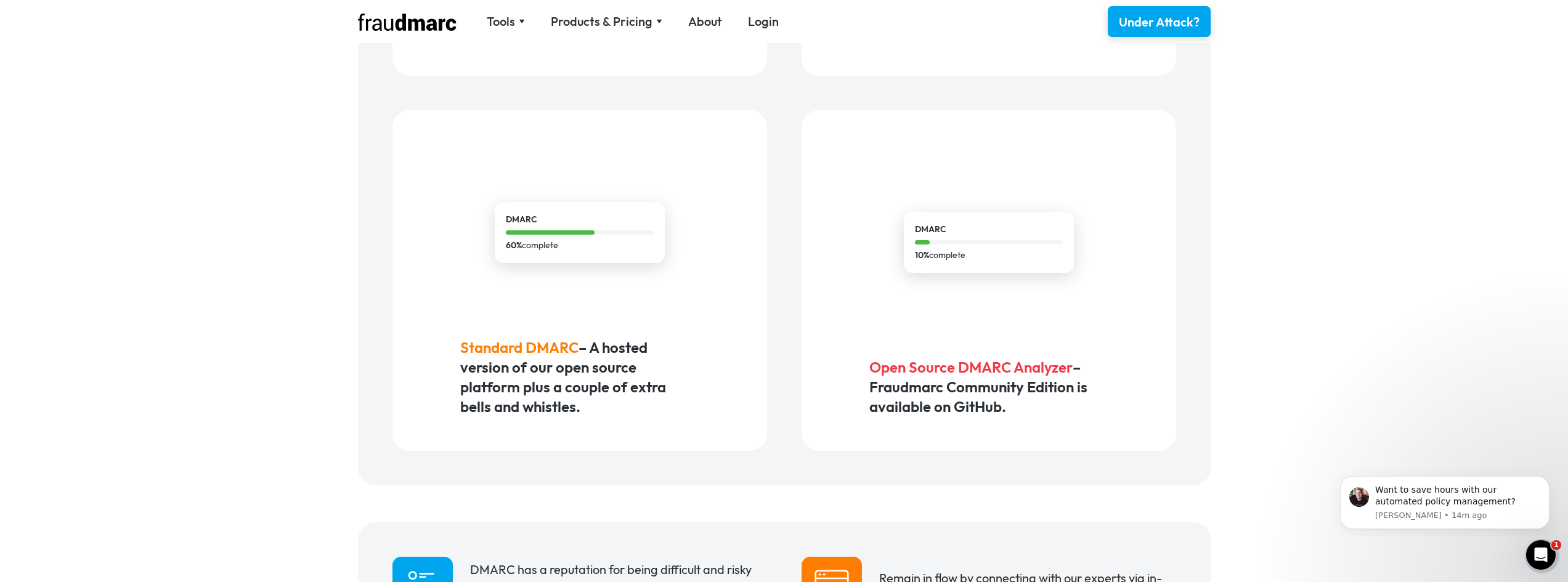
scroll to position [801, 0]
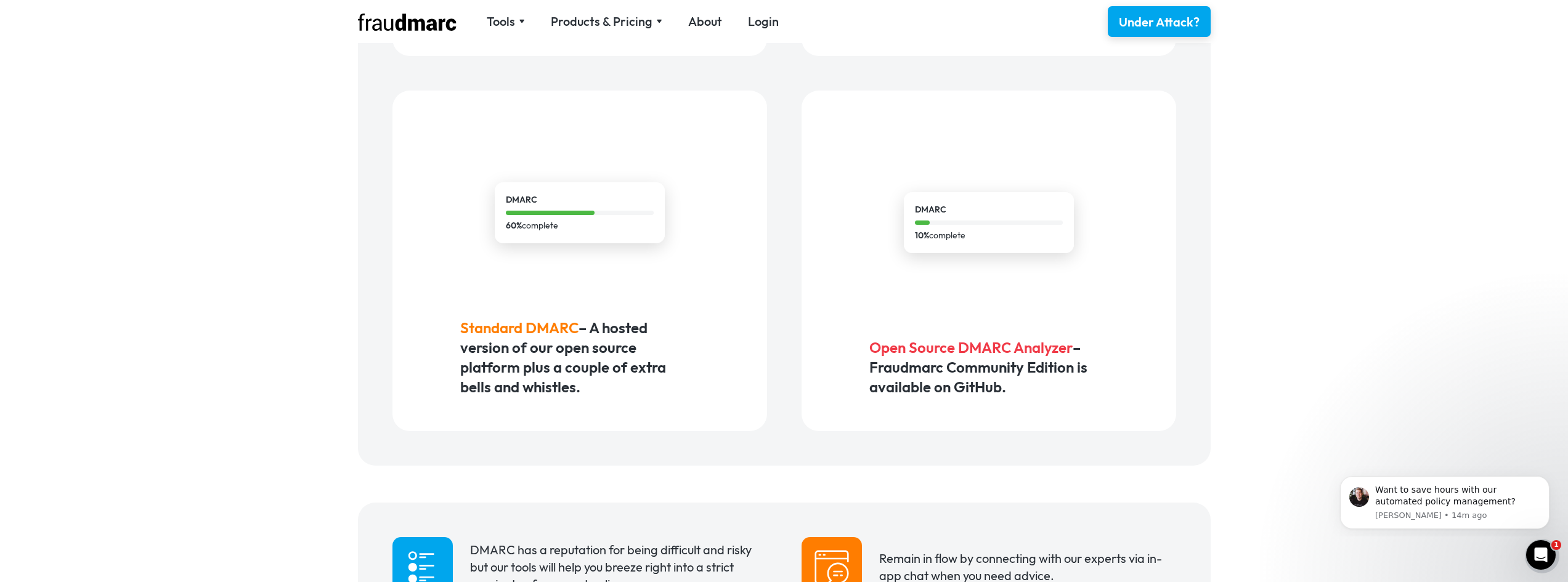
click at [702, 260] on div "DMARC 60% complete" at bounding box center [579, 213] width 305 height 175
click at [494, 320] on span "Standard DMARC" at bounding box center [518, 327] width 118 height 18
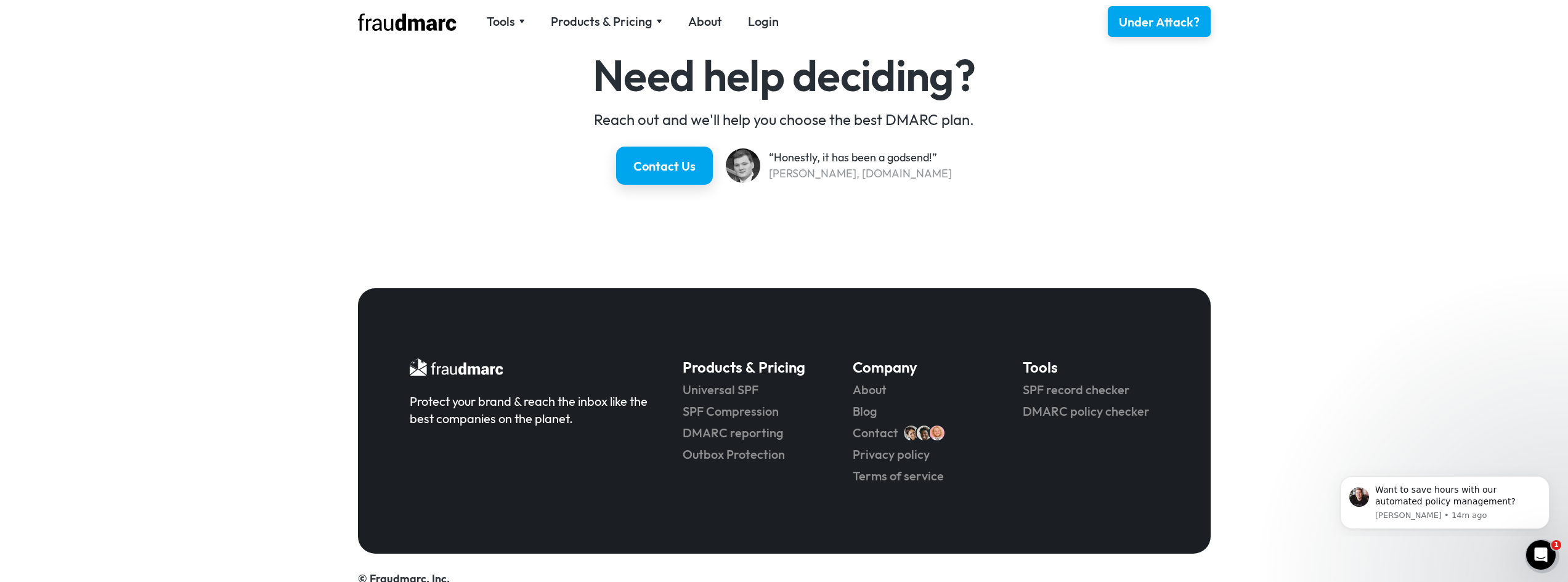
scroll to position [2280, 0]
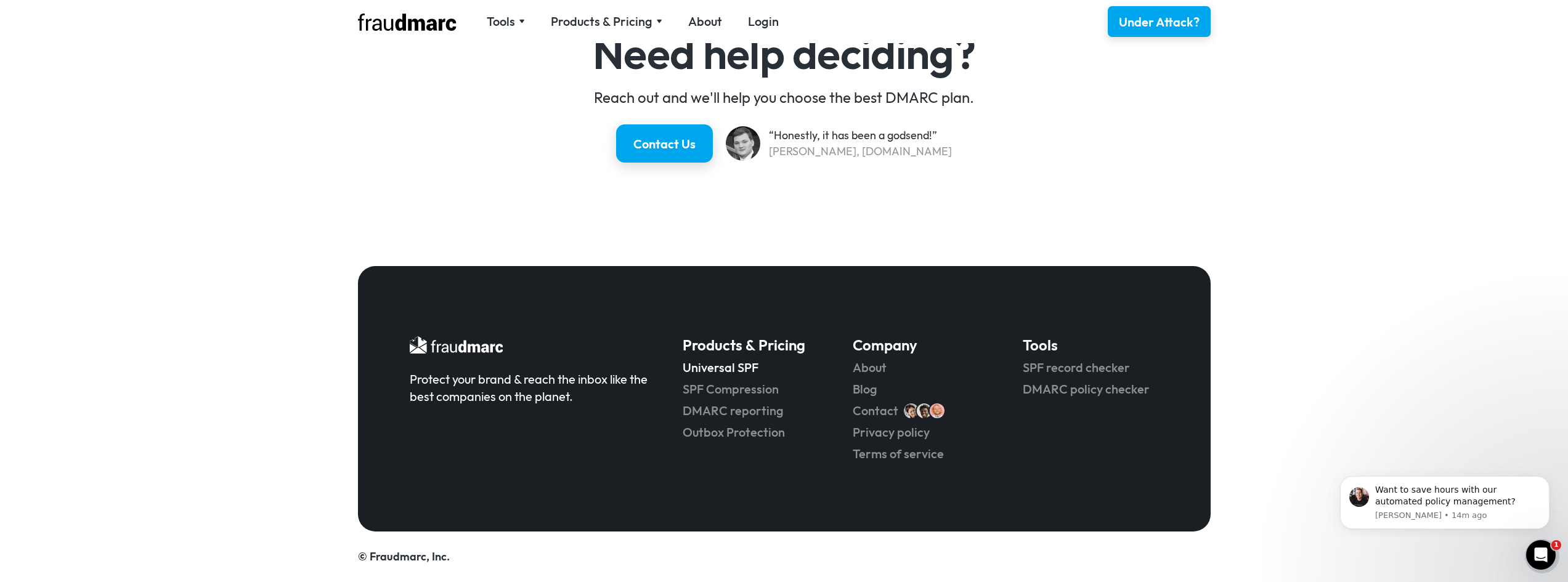
click at [737, 364] on link "Universal SPF" at bounding box center [750, 368] width 136 height 17
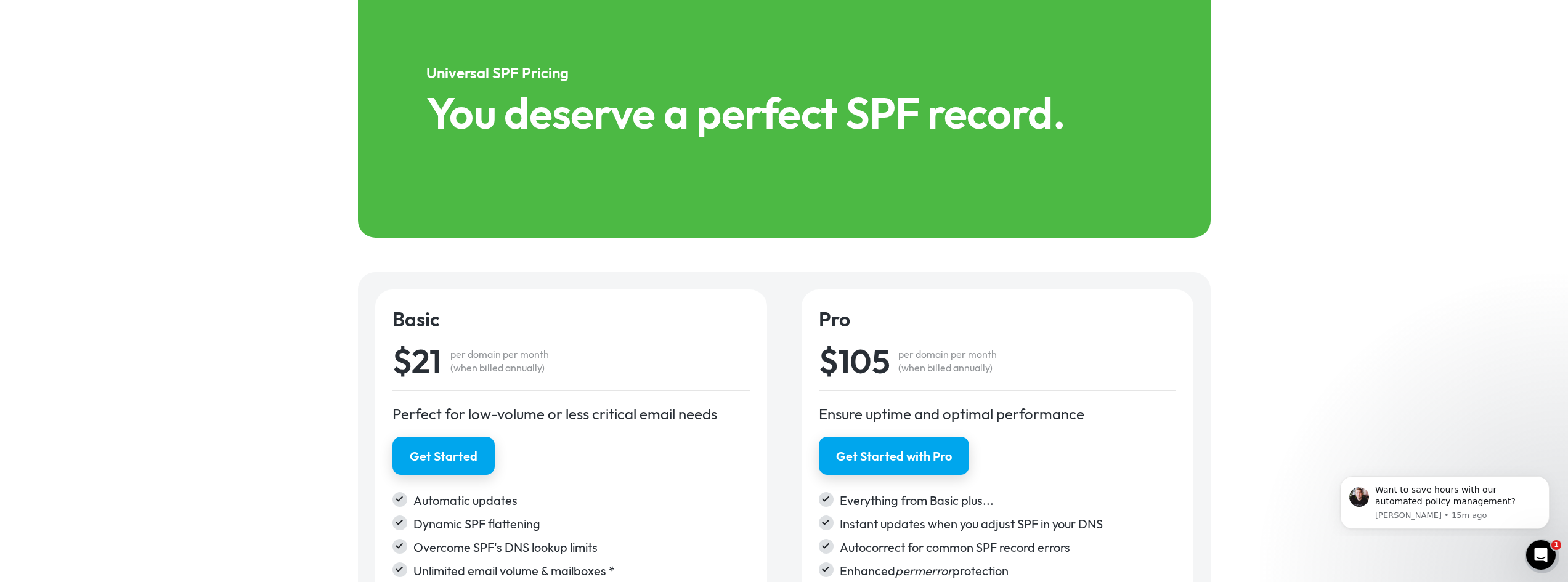
scroll to position [1972, 0]
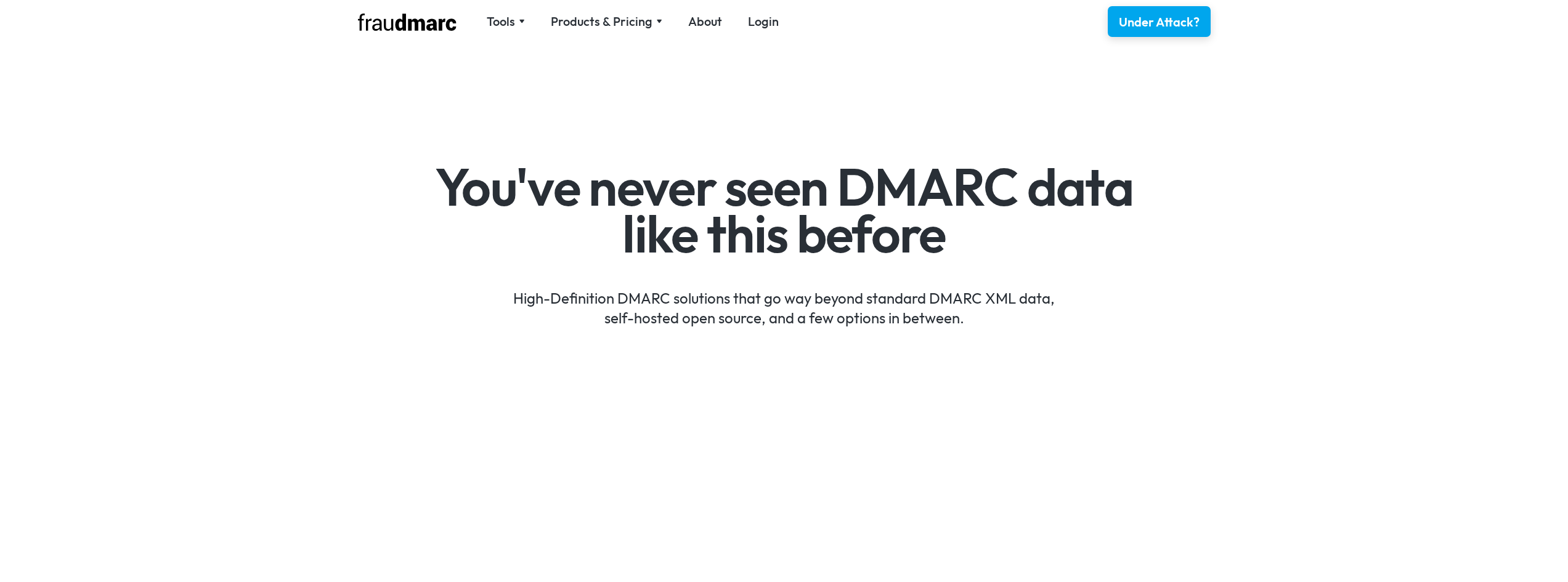
scroll to position [2280, 0]
